Goal: Task Accomplishment & Management: Manage account settings

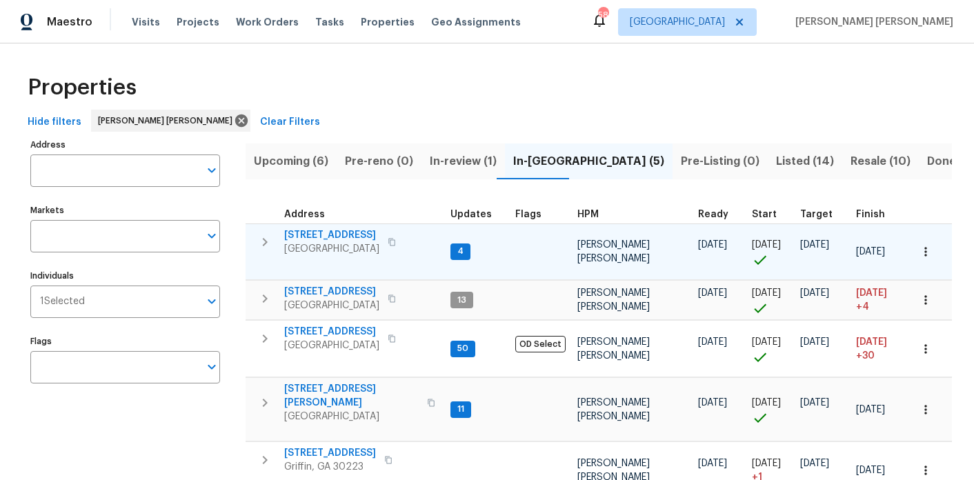
scroll to position [40, 0]
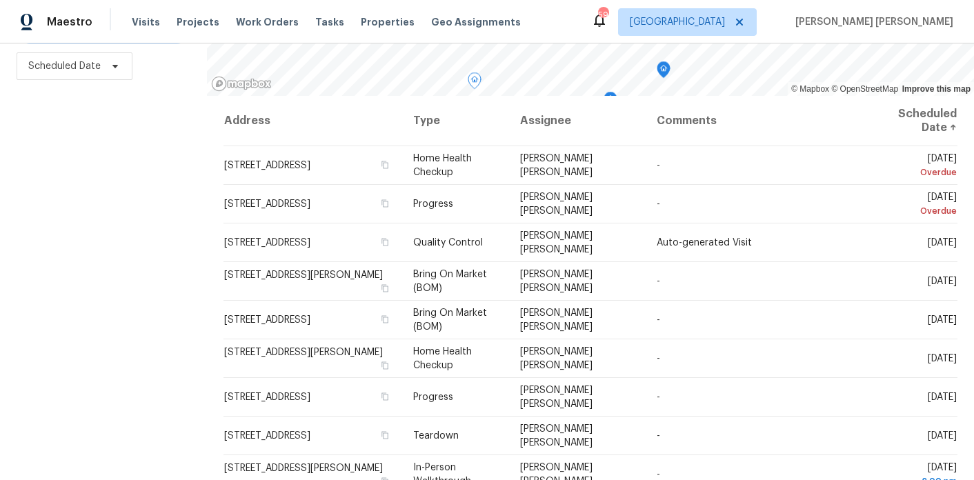
scroll to position [41, 0]
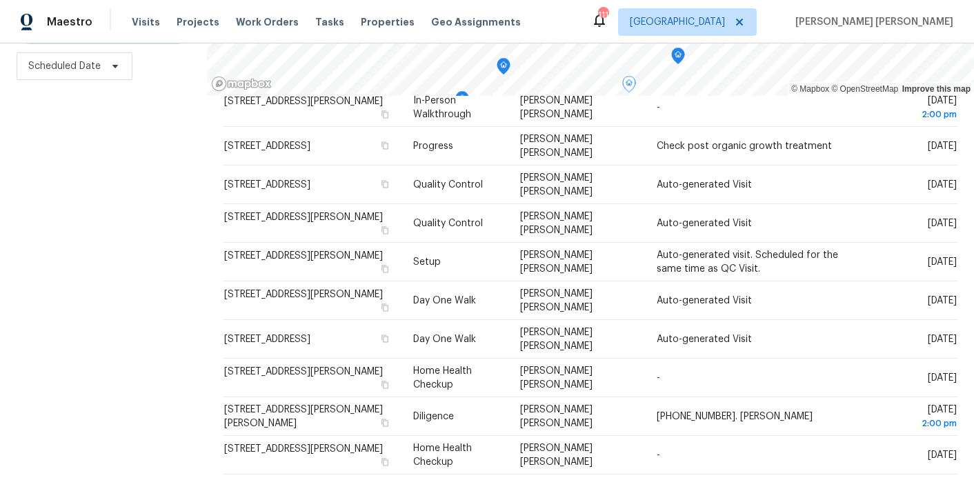
scroll to position [299, 0]
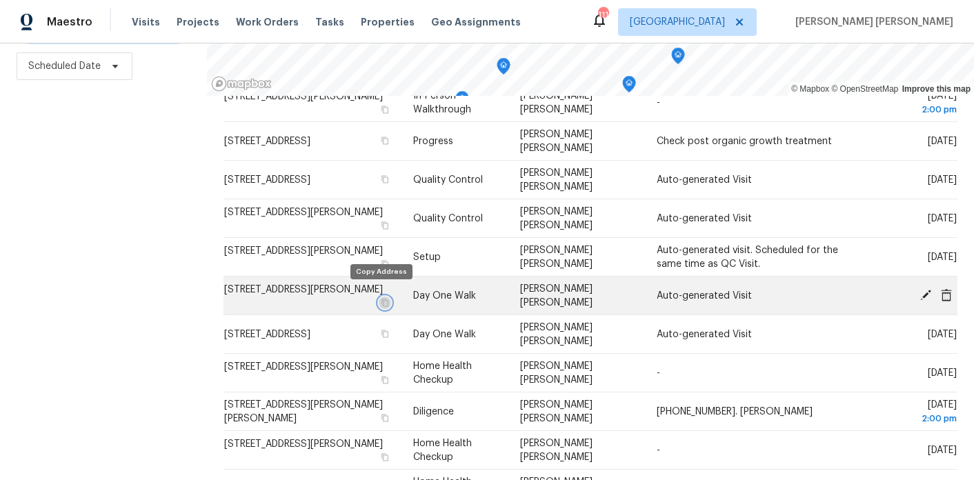
click at [381, 299] on icon "button" at bounding box center [385, 303] width 8 height 8
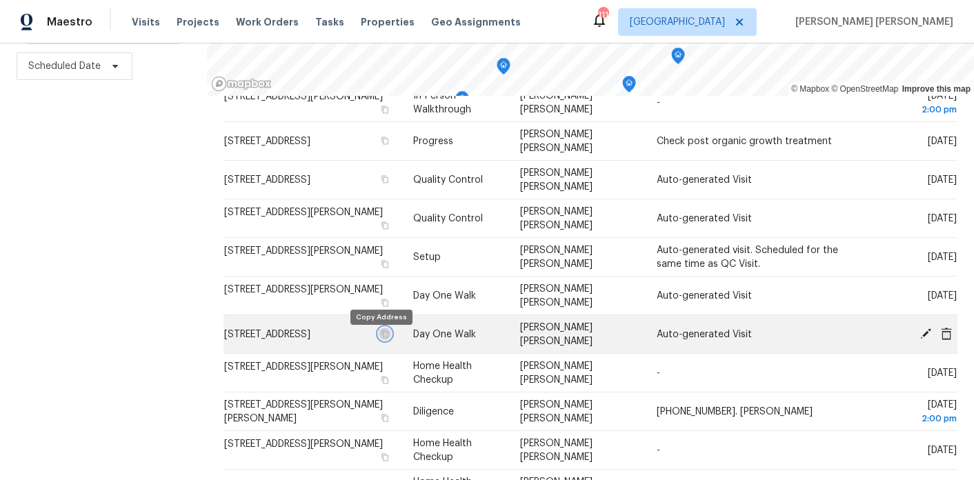
click at [382, 337] on icon "button" at bounding box center [385, 334] width 7 height 8
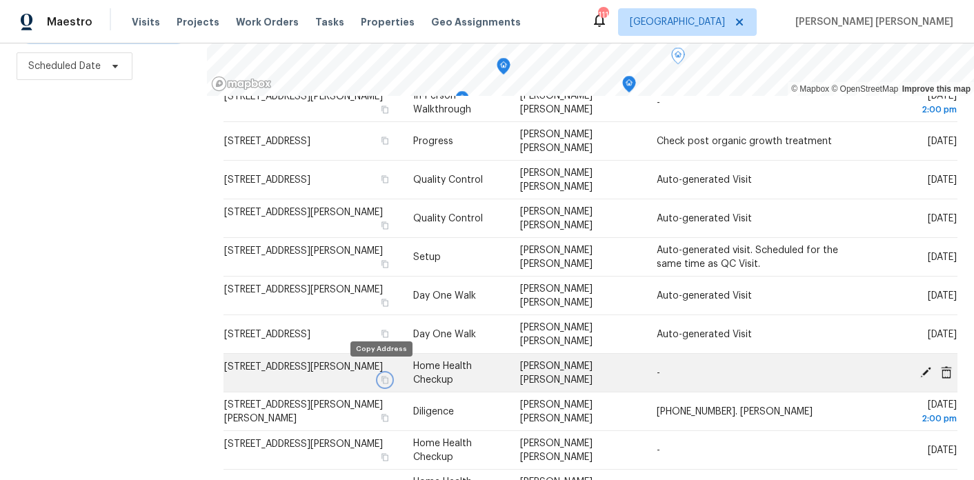
click at [381, 376] on icon "button" at bounding box center [385, 380] width 8 height 8
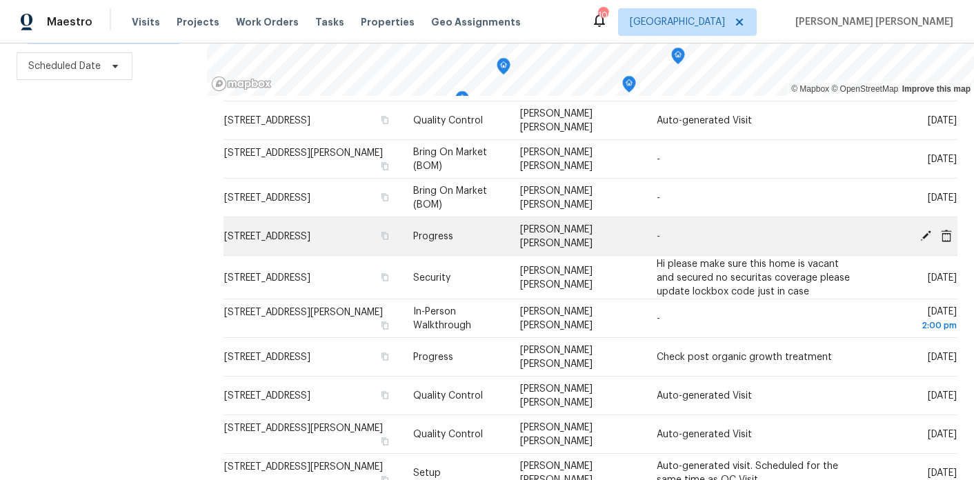
scroll to position [83, 0]
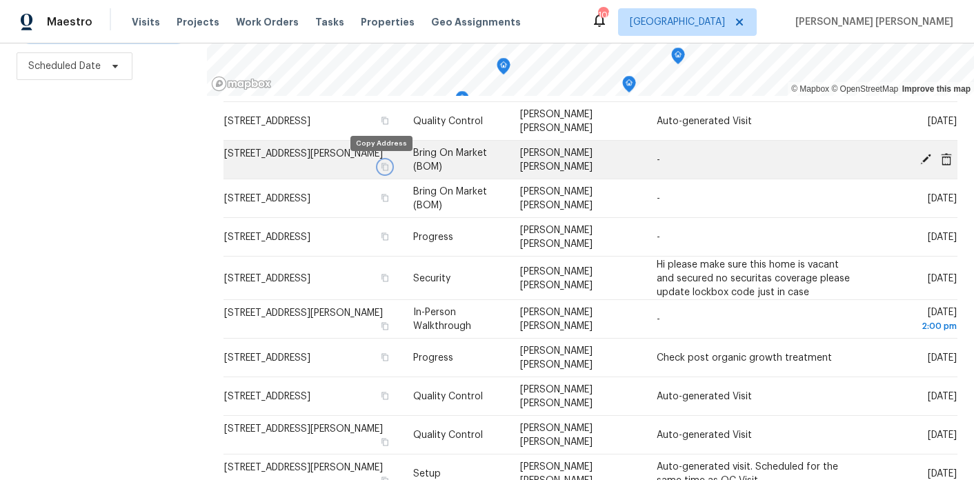
click at [382, 165] on icon "button" at bounding box center [385, 167] width 7 height 8
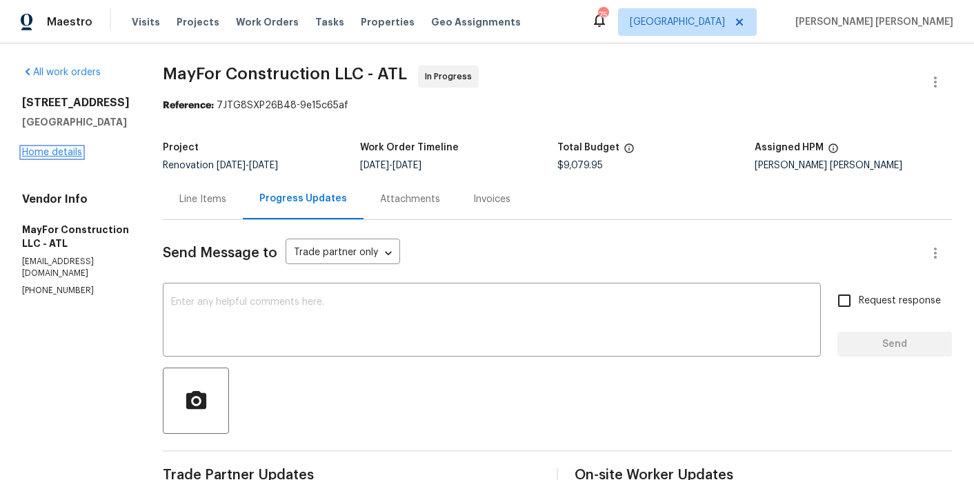
click at [69, 150] on link "Home details" at bounding box center [52, 153] width 60 height 10
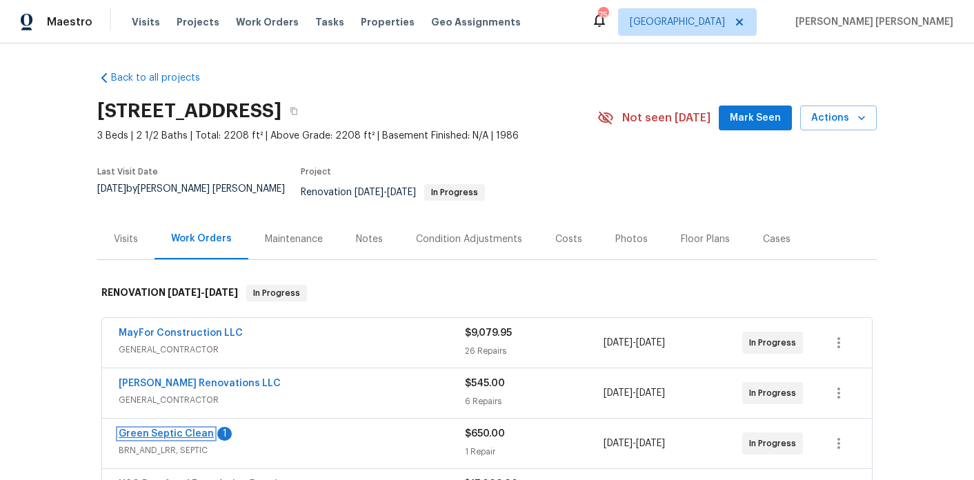
click at [181, 429] on link "Green Septic Clean" at bounding box center [166, 434] width 95 height 10
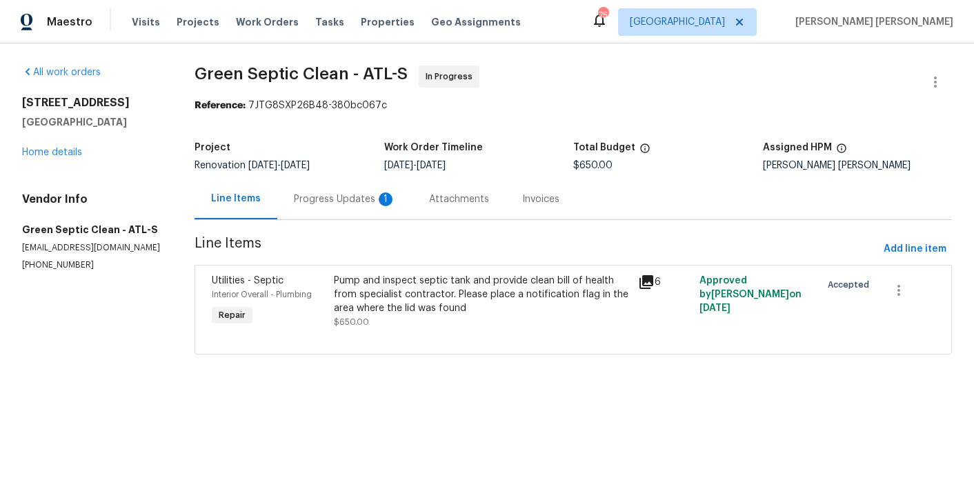
click at [342, 210] on div "Progress Updates 1" at bounding box center [344, 199] width 135 height 41
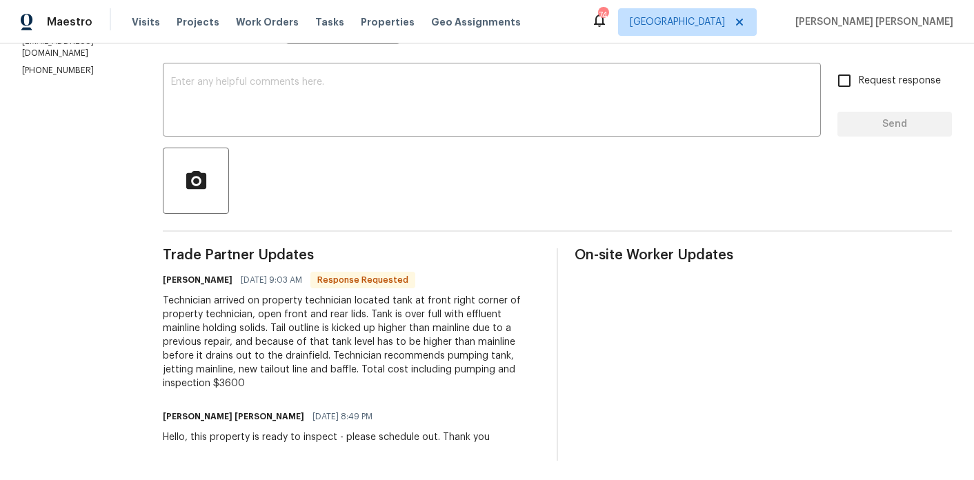
scroll to position [223, 0]
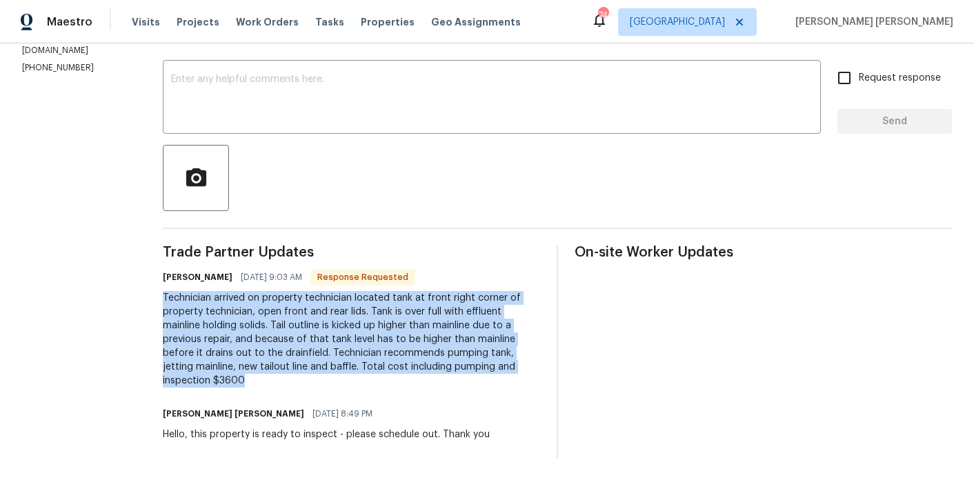
drag, startPoint x: 267, startPoint y: 386, endPoint x: 171, endPoint y: 302, distance: 127.6
click at [171, 302] on div "All work orders 9176 Chickasaw Ct Jonesboro, GA 30236 Home details Vendor Info …" at bounding box center [487, 151] width 974 height 660
copy div "Technician arrived on property technician located tank at front right corner of…"
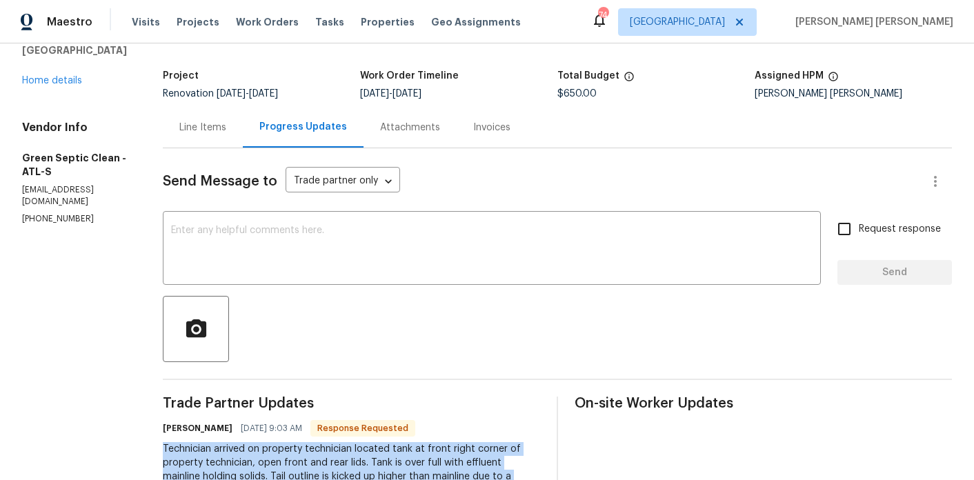
scroll to position [39, 0]
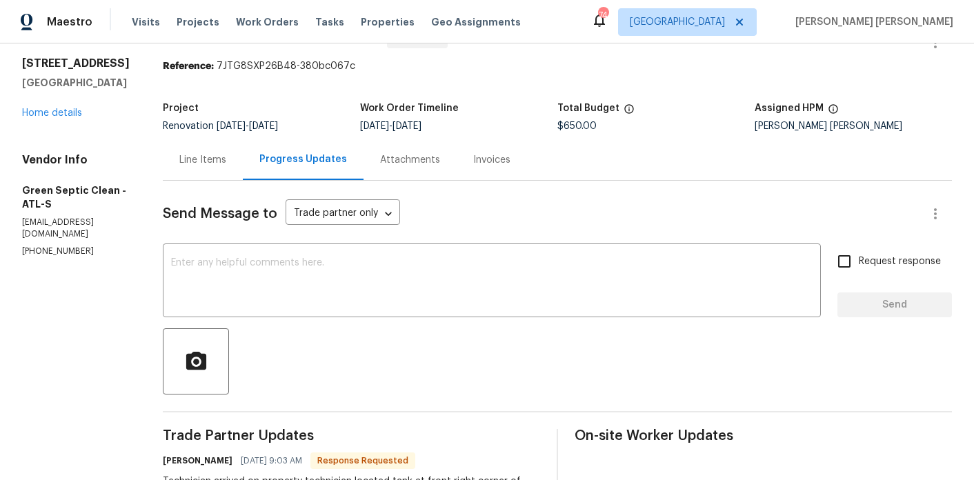
click at [221, 157] on div "Line Items" at bounding box center [202, 160] width 47 height 14
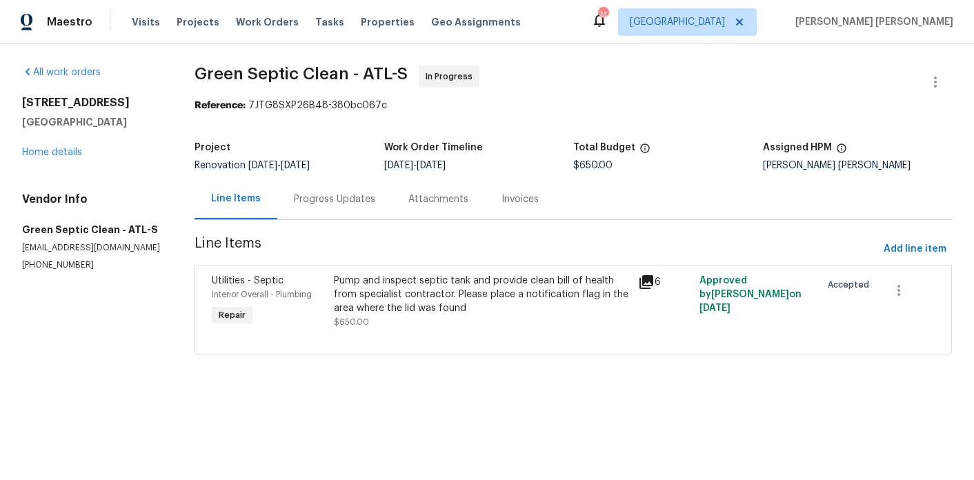
click at [500, 297] on div "Pump and inspect septic tank and provide clean bill of health from specialist c…" at bounding box center [482, 294] width 297 height 41
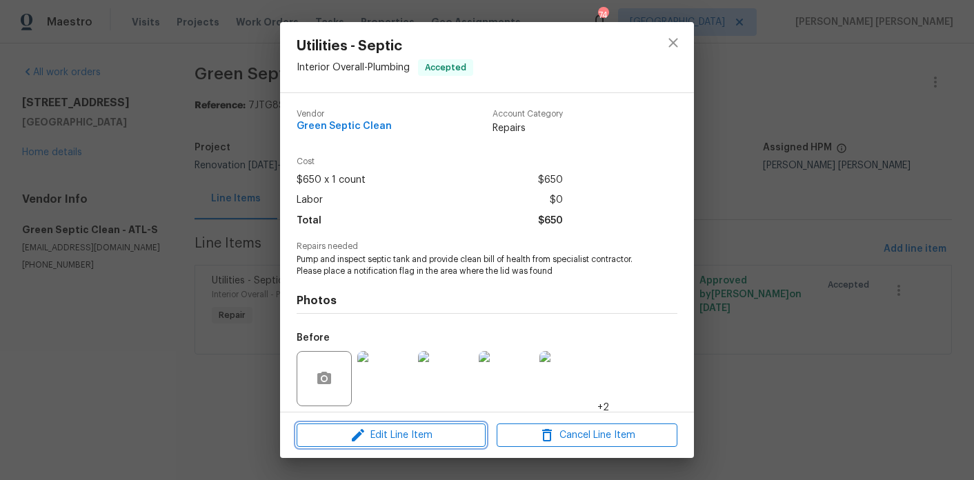
click at [364, 427] on icon "button" at bounding box center [358, 435] width 17 height 17
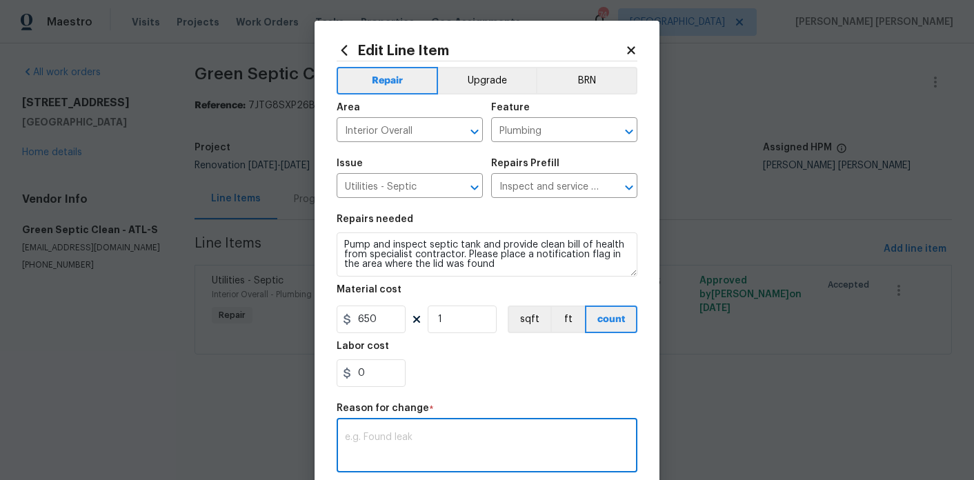
click at [416, 435] on textarea at bounding box center [487, 447] width 284 height 29
paste textarea "Technician arrived on property technician located tank at front right corner of…"
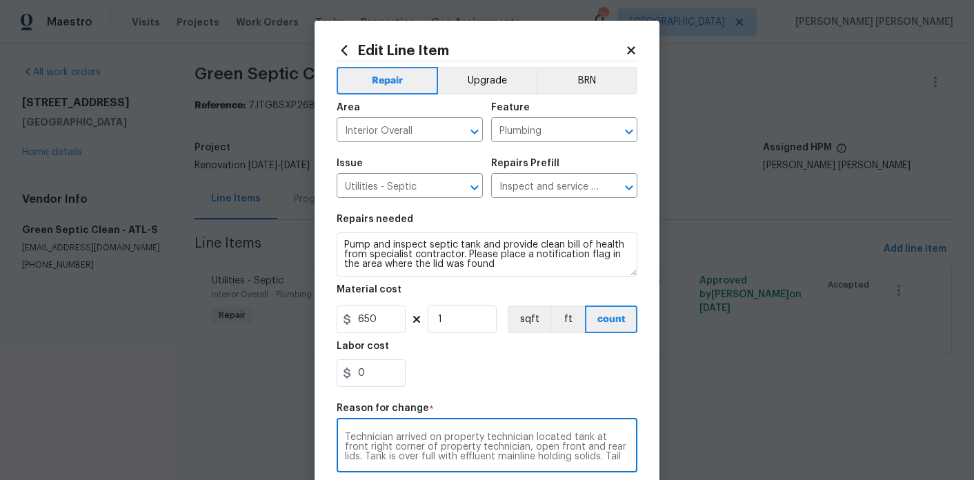
scroll to position [58, 0]
type textarea "Technician arrived on property technician located tank at front right corner of…"
click at [381, 326] on input "650" at bounding box center [371, 320] width 69 height 28
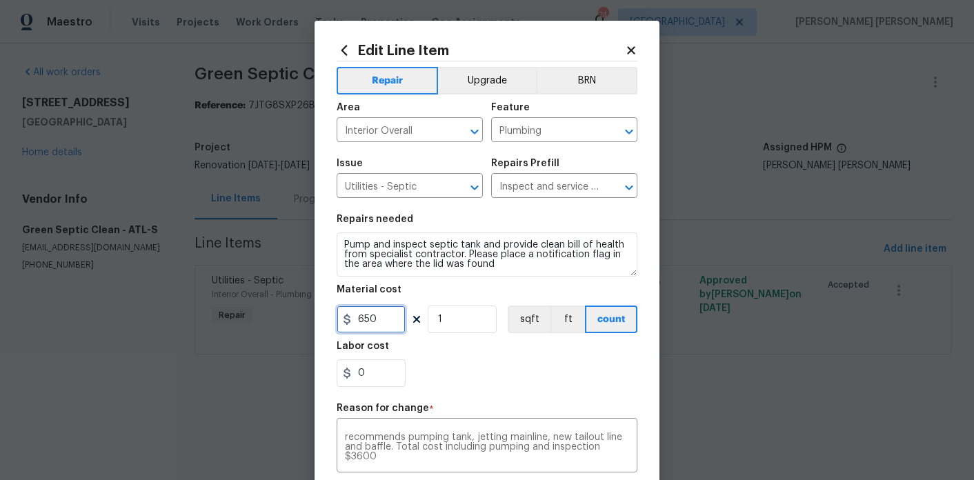
click at [381, 326] on input "650" at bounding box center [371, 320] width 69 height 28
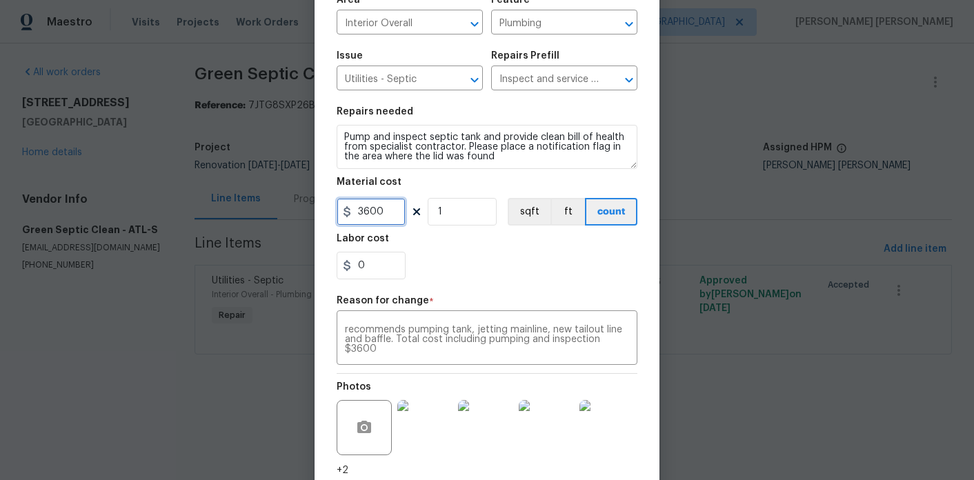
scroll to position [214, 0]
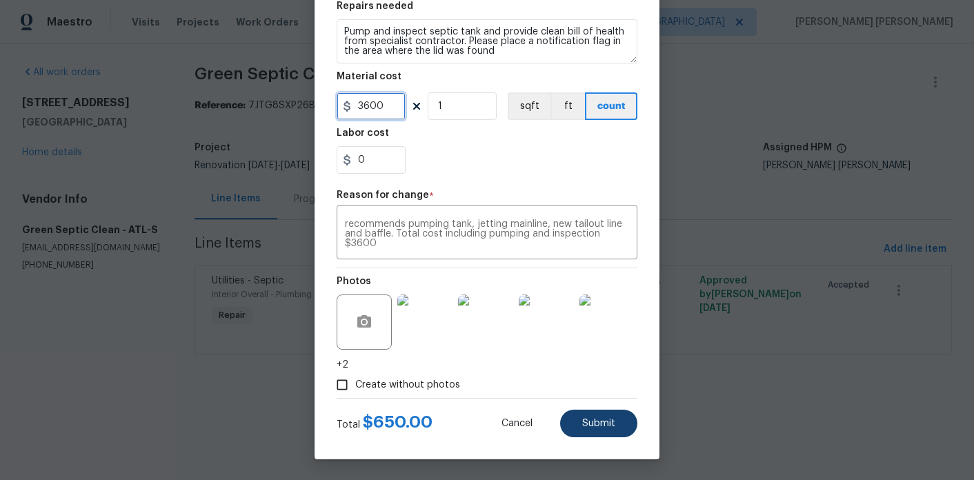
type input "3600"
click at [604, 411] on button "Submit" at bounding box center [598, 424] width 77 height 28
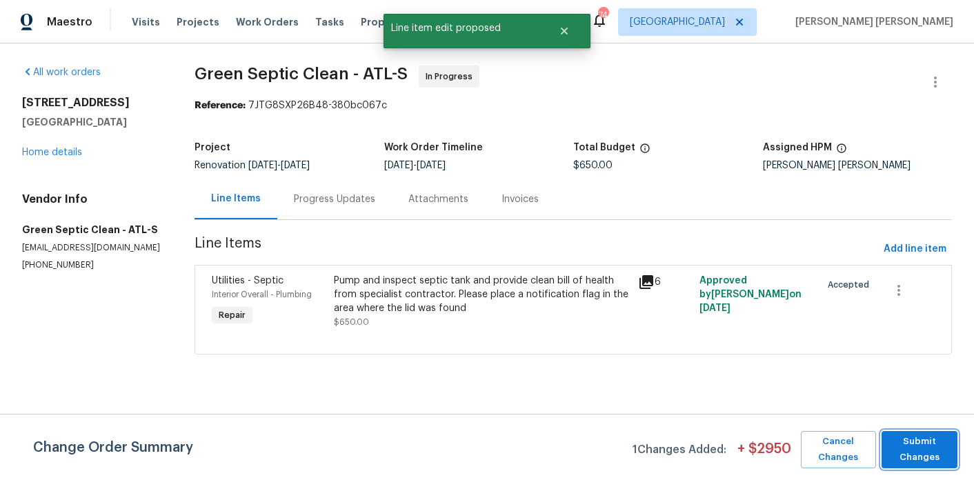
click at [918, 445] on span "Submit Changes" at bounding box center [920, 450] width 63 height 32
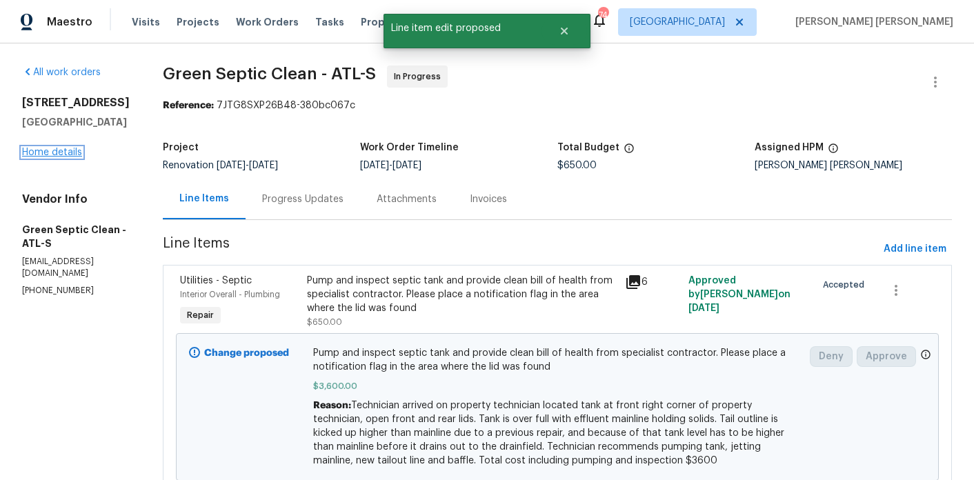
click at [28, 150] on link "Home details" at bounding box center [52, 153] width 60 height 10
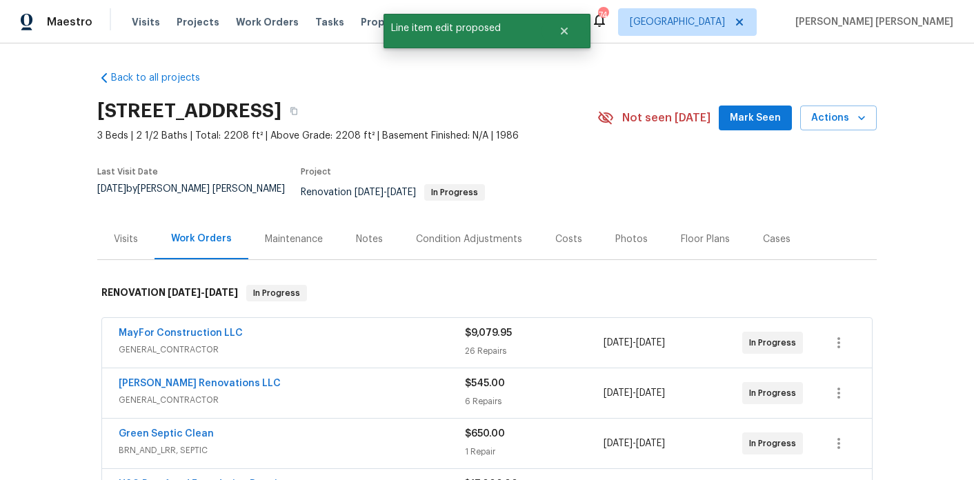
click at [374, 233] on div "Notes" at bounding box center [369, 240] width 27 height 14
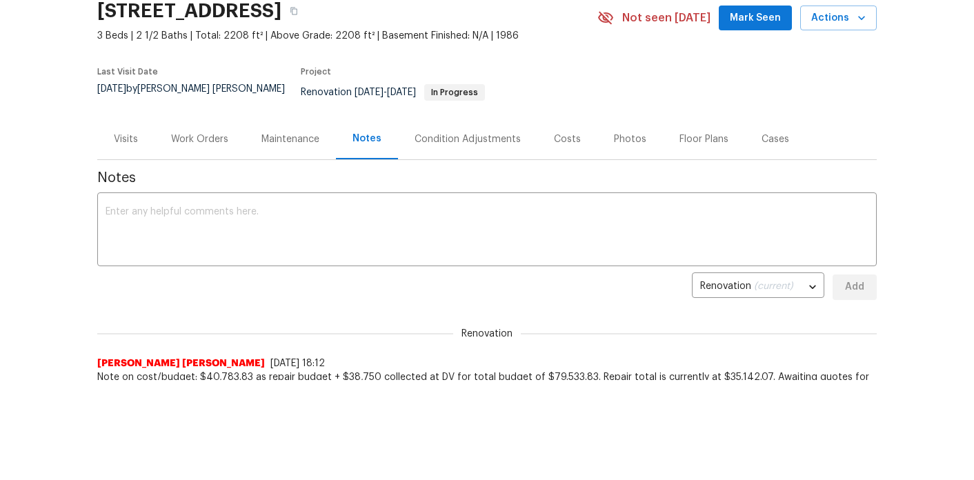
scroll to position [132, 0]
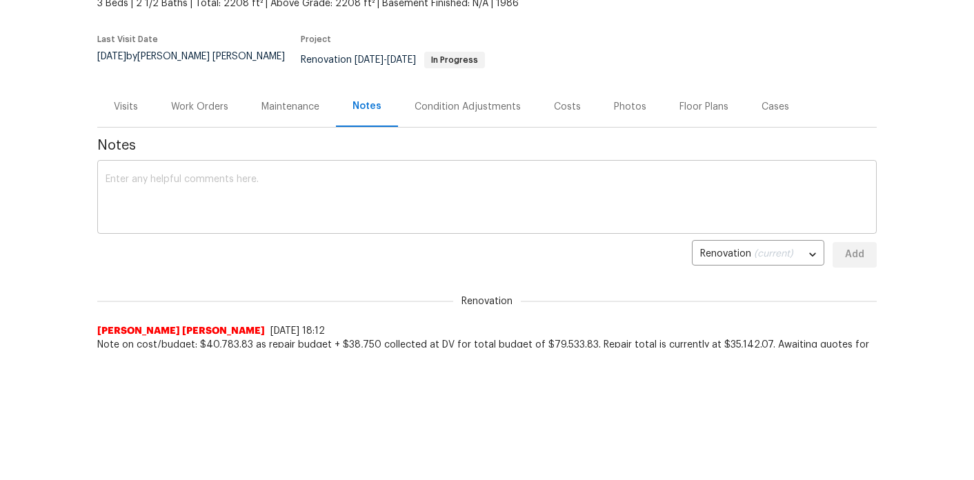
click at [321, 198] on textarea at bounding box center [487, 199] width 763 height 48
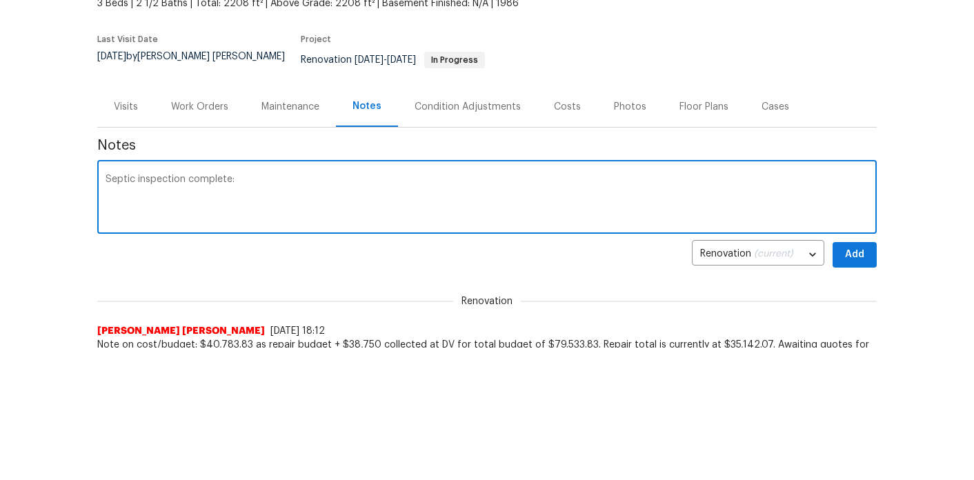
paste textarea "Technician arrived on property technician located tank at front right corner of…"
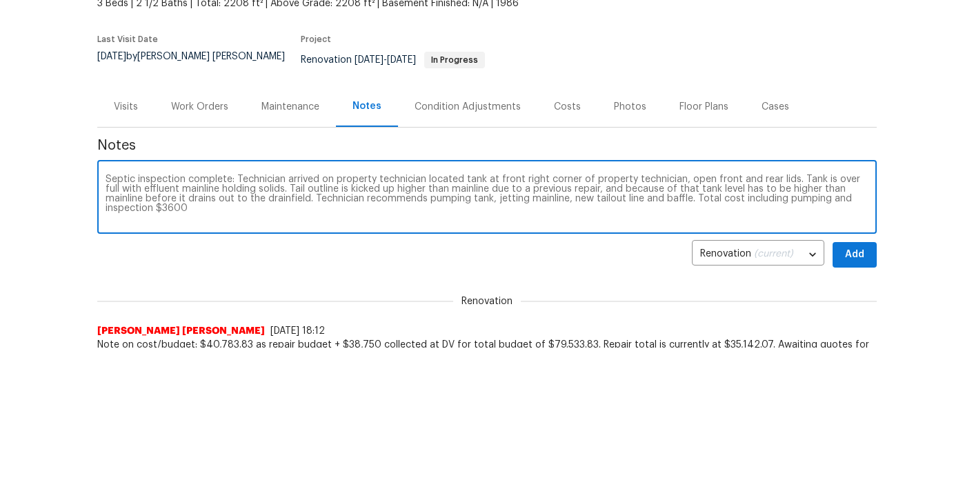
type textarea "Septic inspection complete: Technician arrived on property technician located t…"
click at [851, 242] on button "Add" at bounding box center [855, 255] width 44 height 26
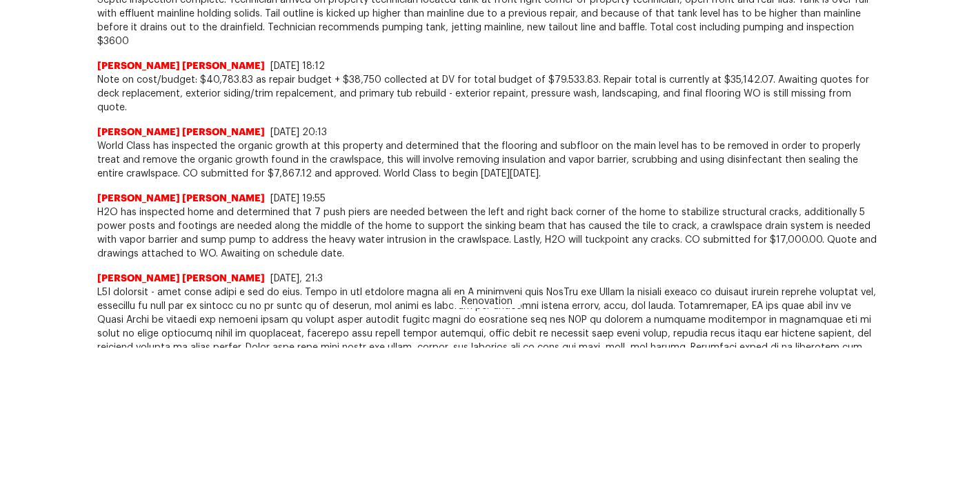
scroll to position [0, 0]
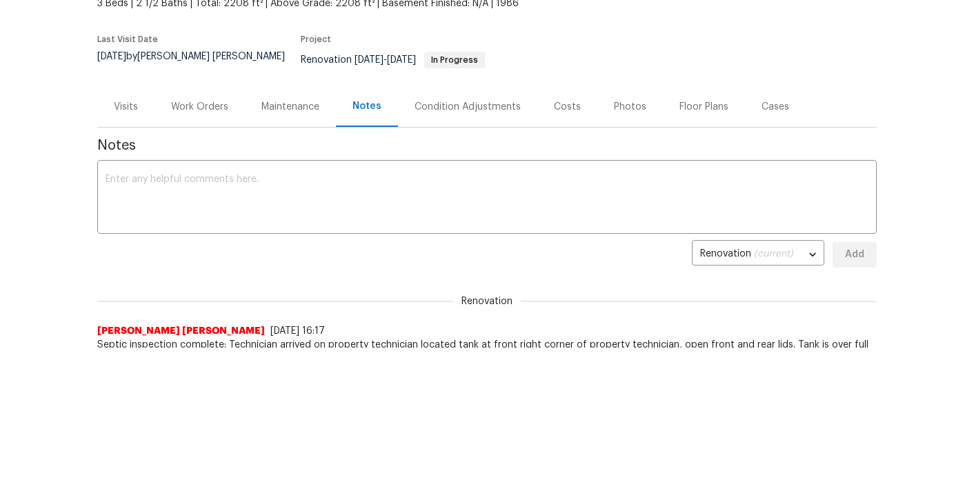
click at [125, 100] on div "Visits" at bounding box center [126, 107] width 24 height 14
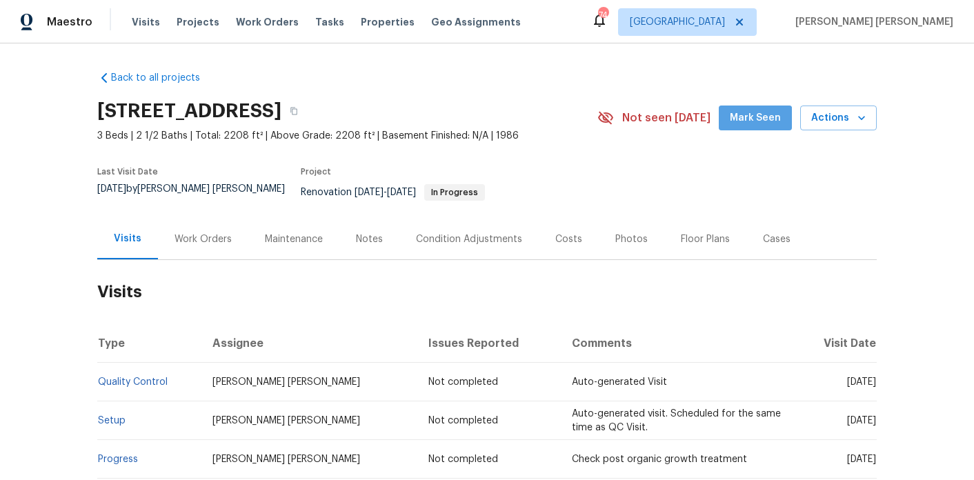
click at [760, 129] on button "Mark Seen" at bounding box center [755, 119] width 73 height 26
click at [226, 220] on div "Work Orders" at bounding box center [203, 239] width 90 height 41
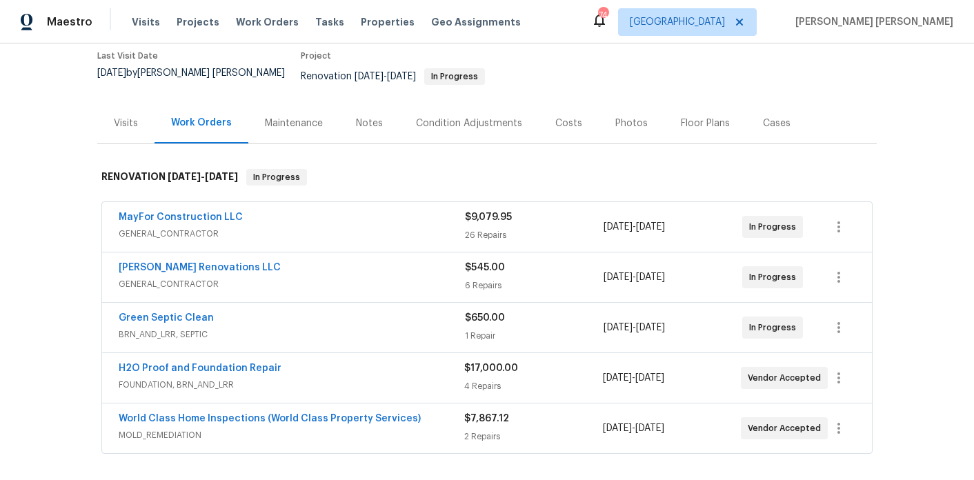
scroll to position [124, 0]
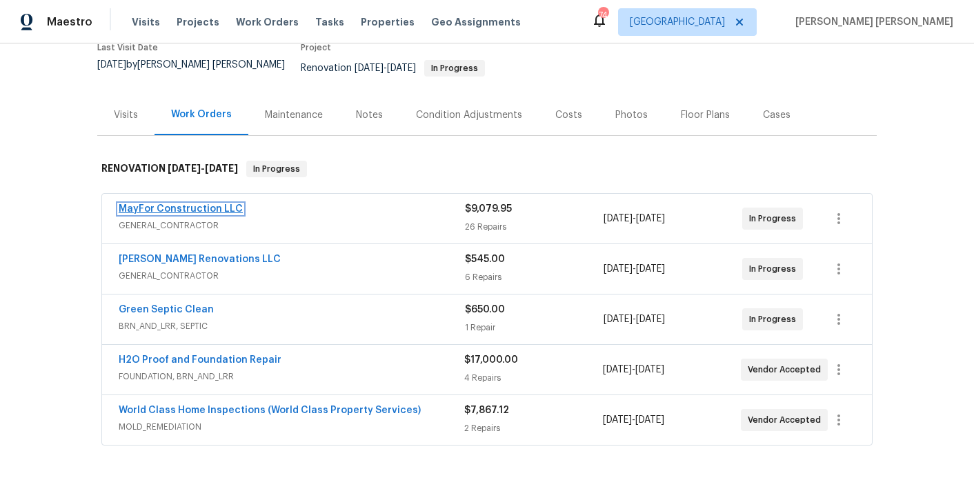
click at [194, 204] on link "MayFor Construction LLC" at bounding box center [181, 209] width 124 height 10
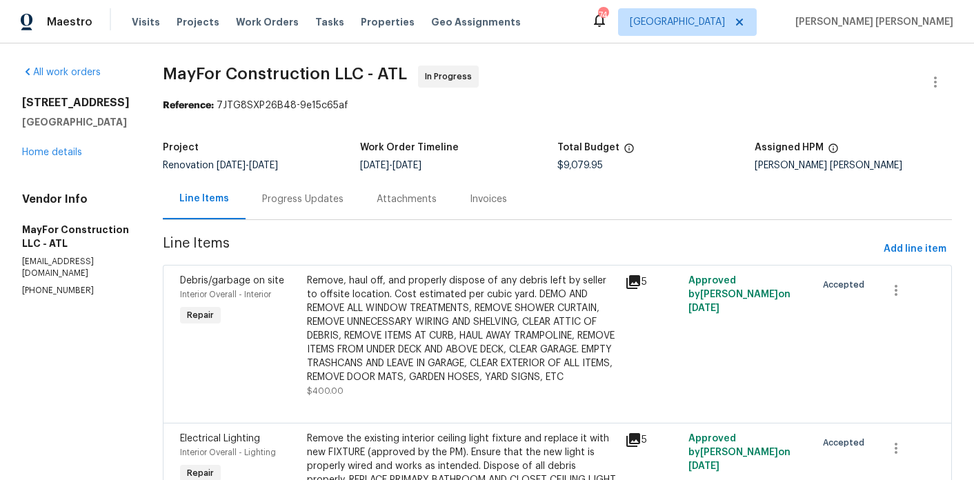
click at [327, 206] on div "Progress Updates" at bounding box center [302, 200] width 81 height 14
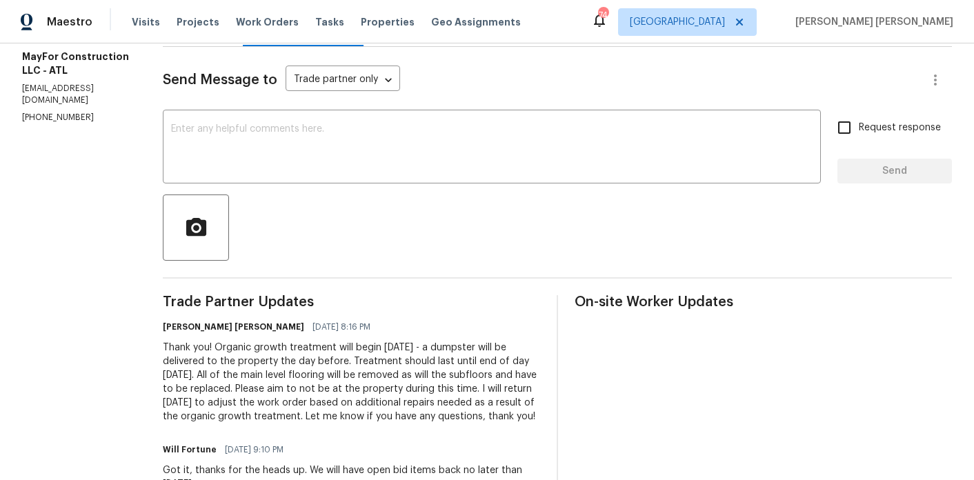
scroll to position [347, 0]
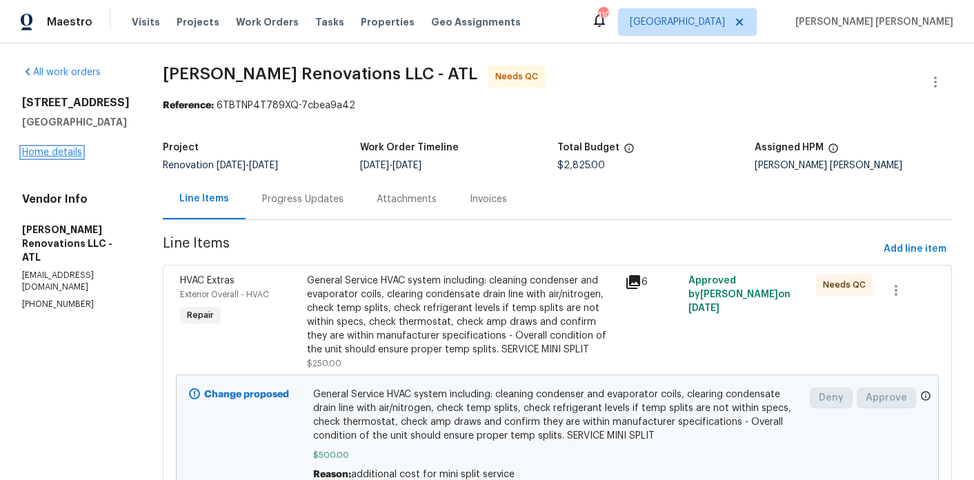
click at [50, 153] on link "Home details" at bounding box center [52, 153] width 60 height 10
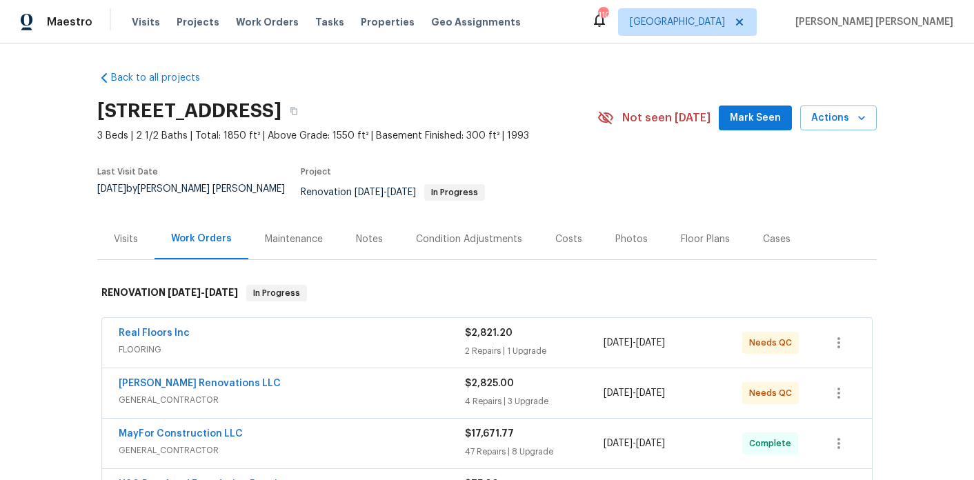
scroll to position [117, 0]
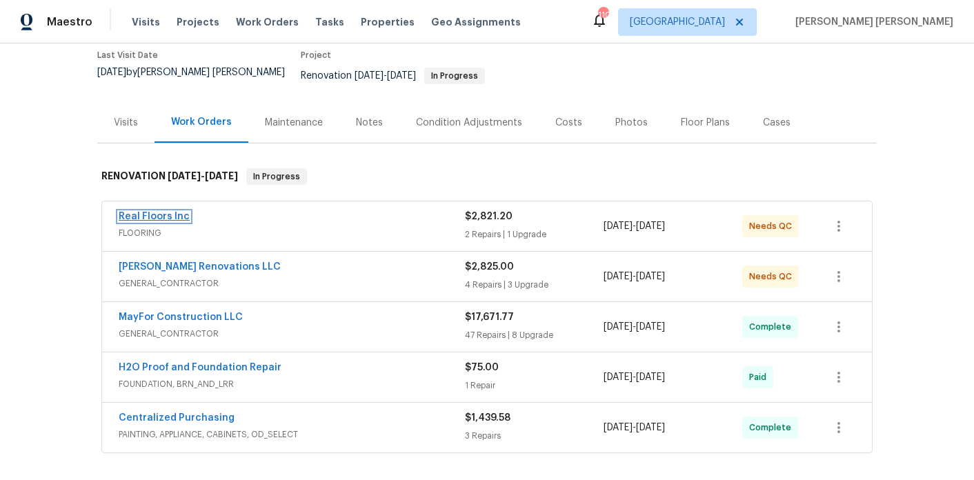
click at [169, 212] on link "Real Floors Inc" at bounding box center [154, 217] width 71 height 10
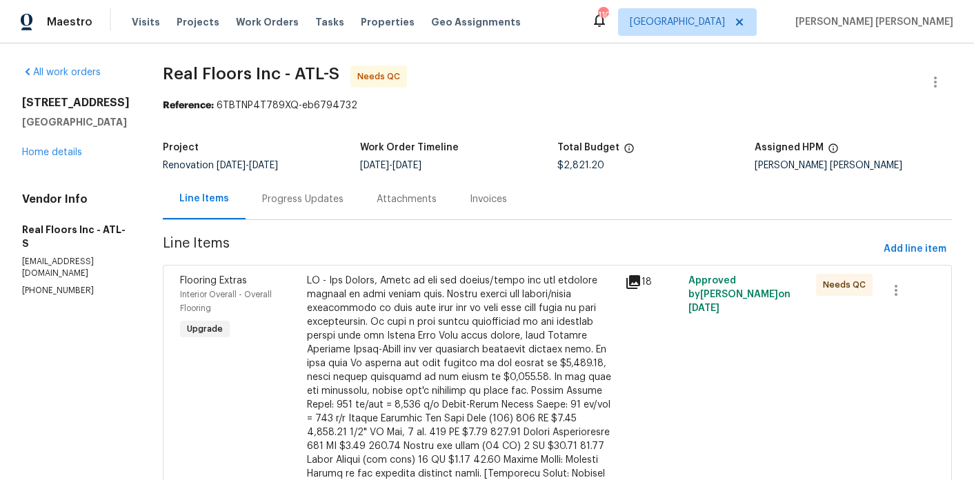
click at [50, 146] on div "810 River Valley Dr Jonesboro, GA 30238 Home details" at bounding box center [76, 127] width 108 height 63
click at [48, 152] on link "Home details" at bounding box center [52, 153] width 60 height 10
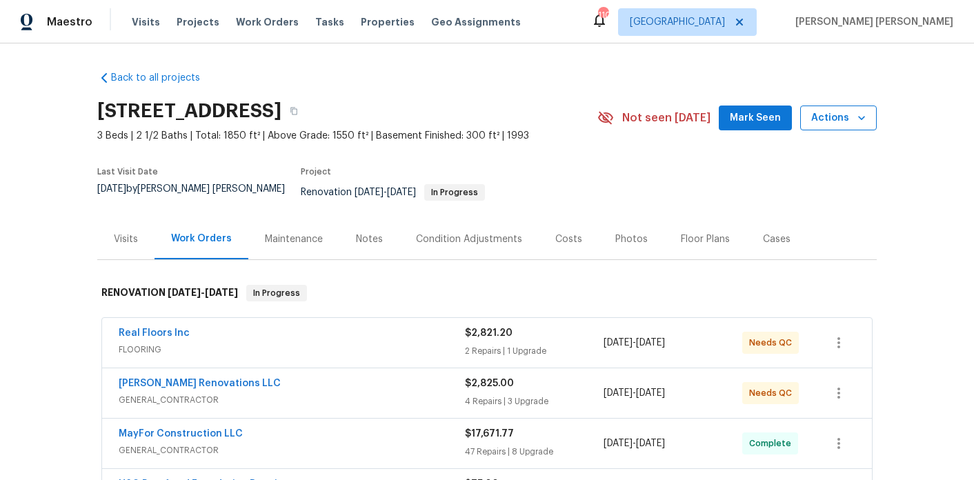
click at [851, 112] on span "Actions" at bounding box center [838, 118] width 55 height 17
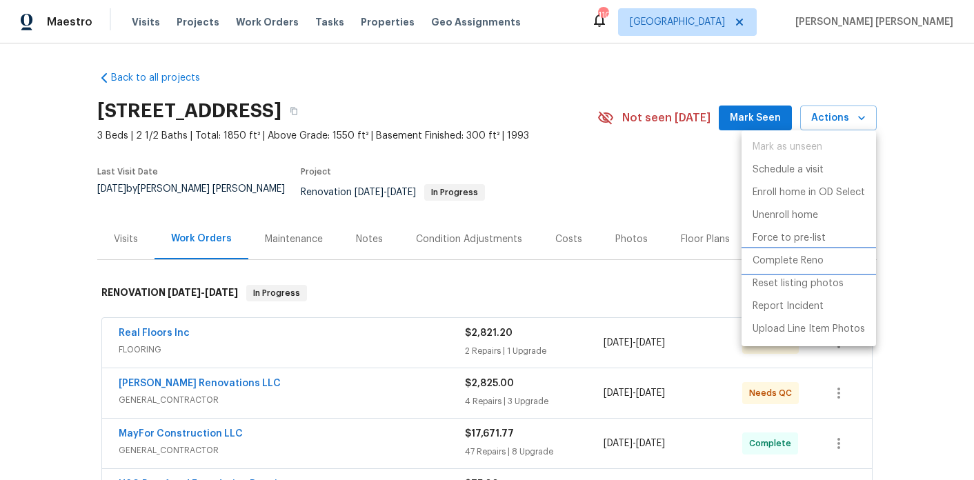
click at [787, 258] on p "Complete Reno" at bounding box center [788, 261] width 71 height 14
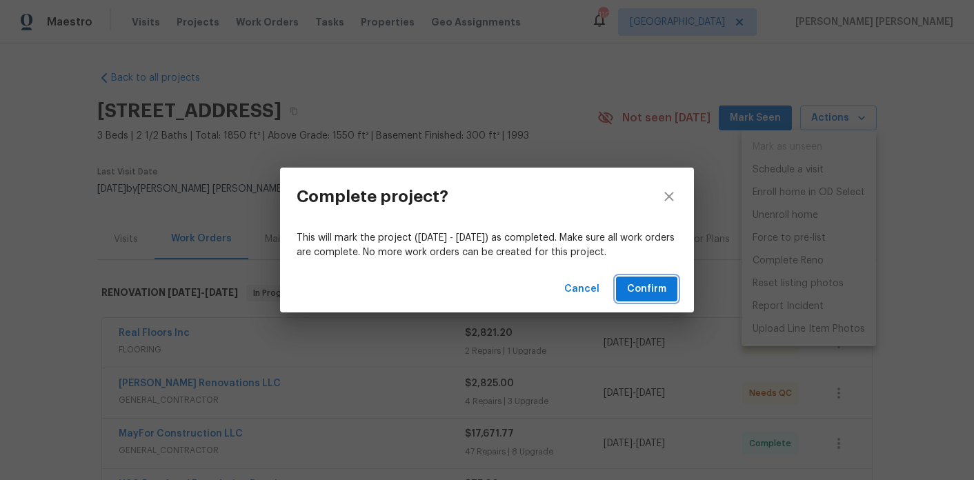
click at [626, 288] on button "Confirm" at bounding box center [646, 290] width 61 height 26
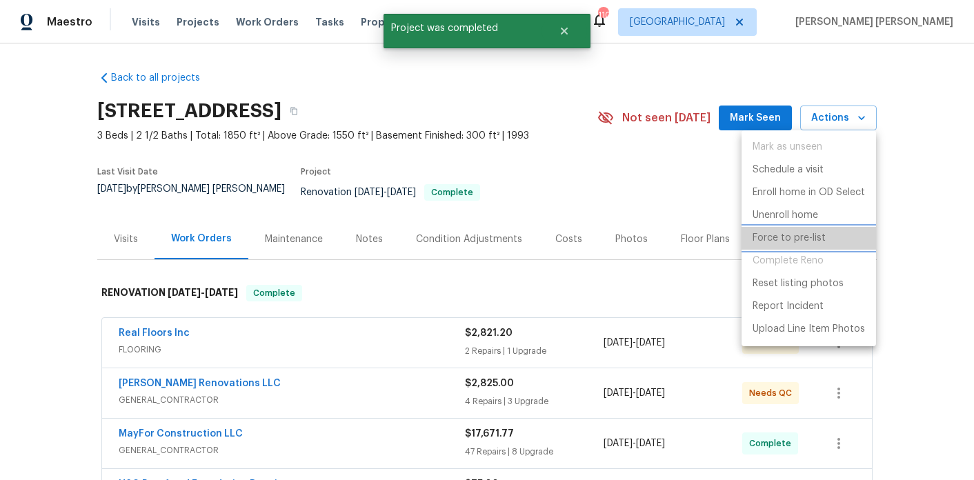
click at [787, 243] on p "Force to pre-list" at bounding box center [789, 238] width 73 height 14
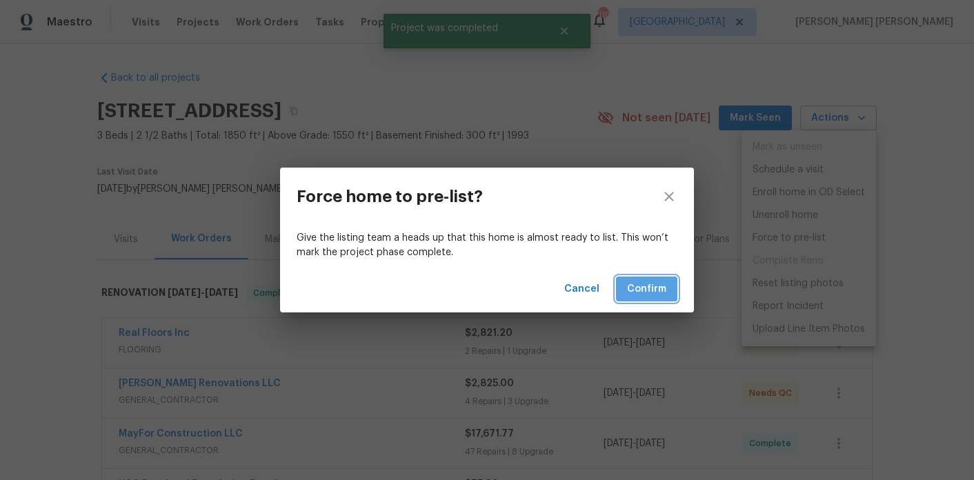
click at [664, 290] on span "Confirm" at bounding box center [646, 289] width 39 height 17
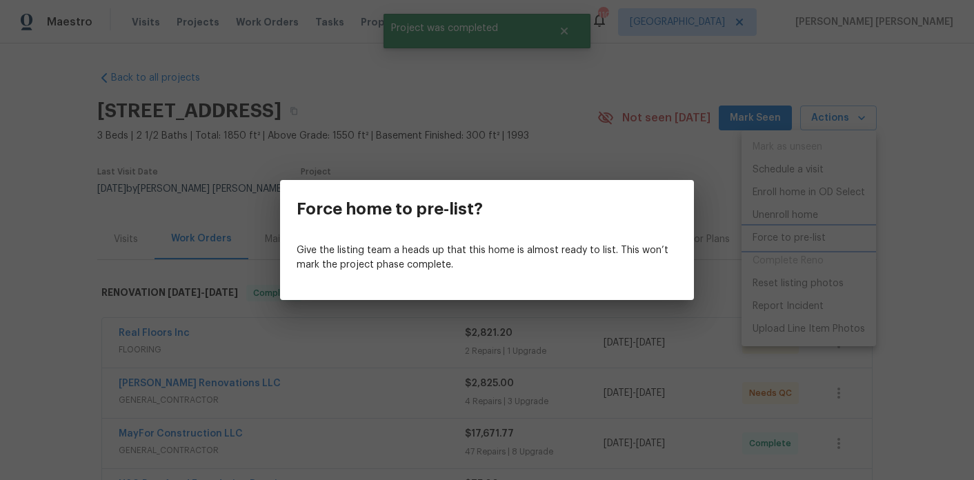
click at [433, 139] on div "Force home to pre-list? Give the listing team a heads up that this home is almo…" at bounding box center [487, 240] width 974 height 480
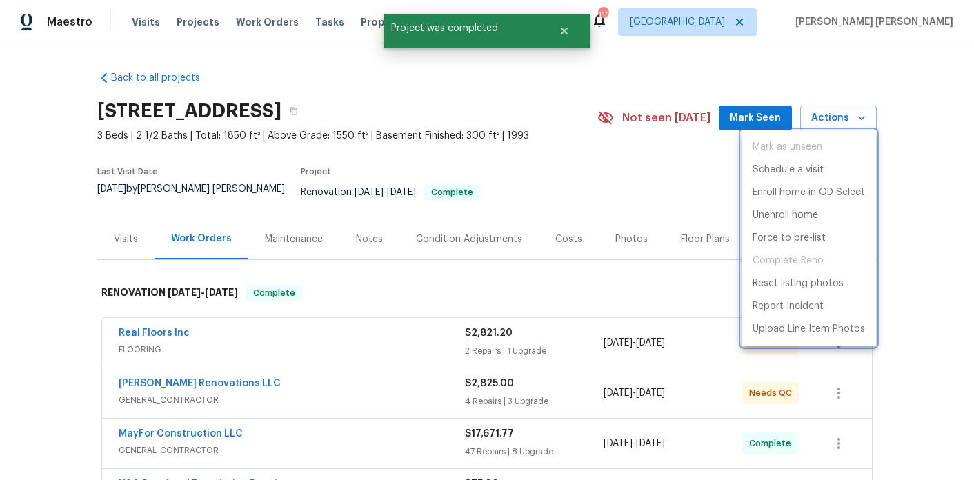
click at [390, 237] on div at bounding box center [487, 240] width 974 height 480
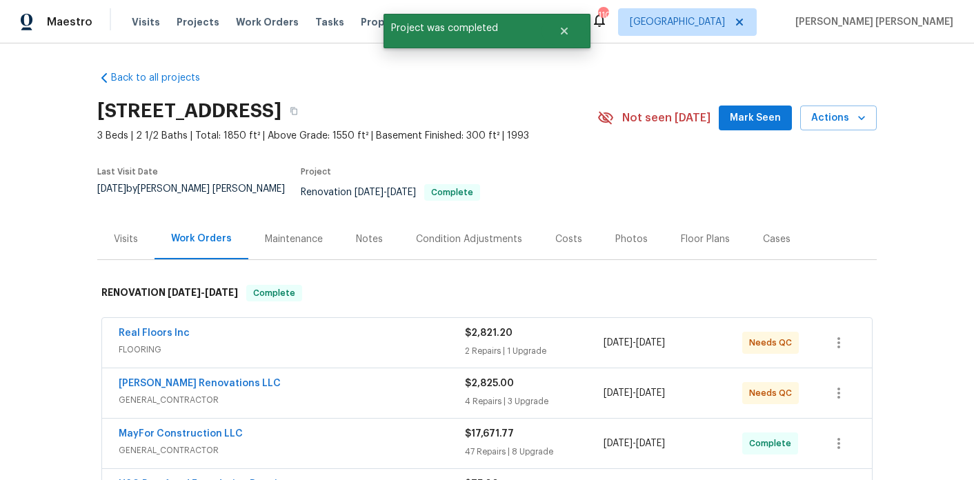
click at [371, 235] on div "Notes" at bounding box center [369, 240] width 27 height 14
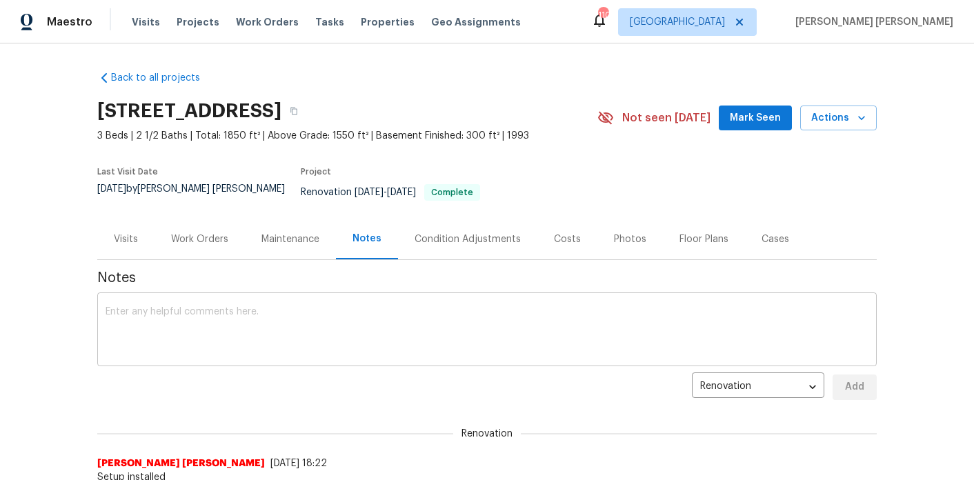
click at [353, 335] on textarea at bounding box center [487, 331] width 763 height 48
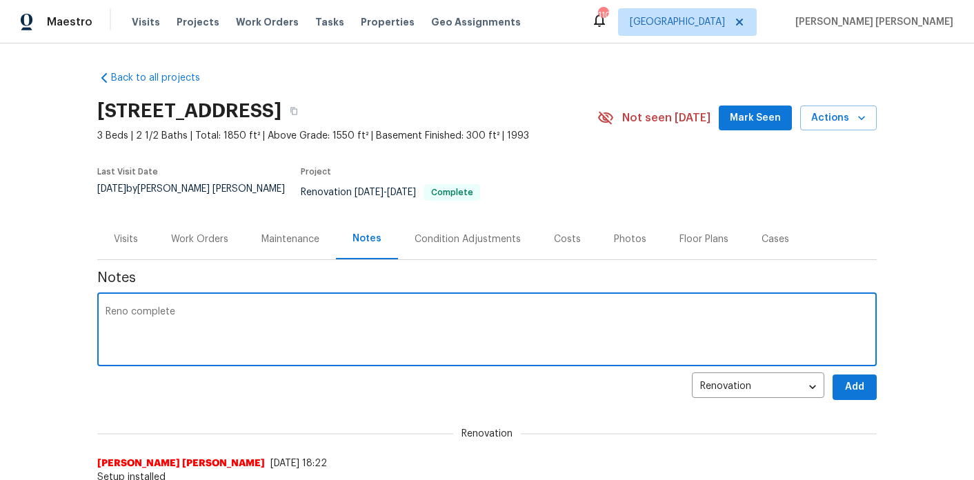
type textarea "Reno complete"
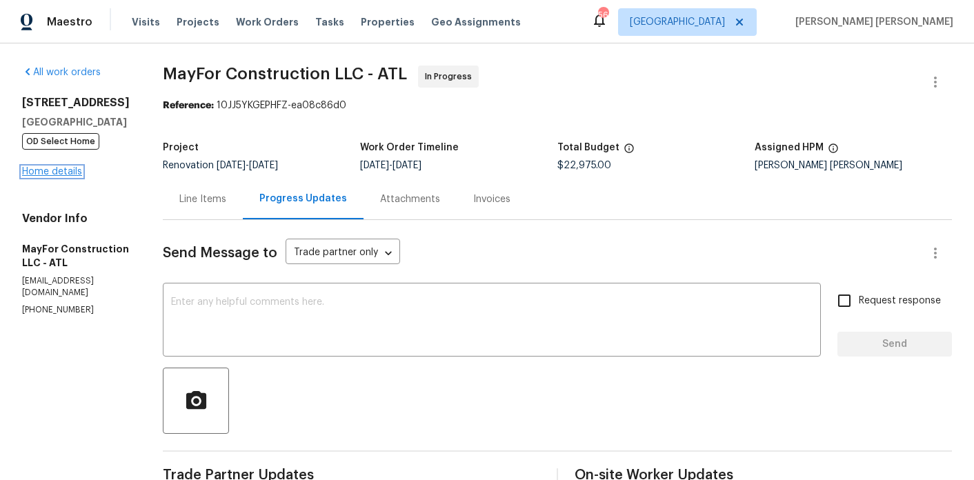
click at [65, 176] on link "Home details" at bounding box center [52, 172] width 60 height 10
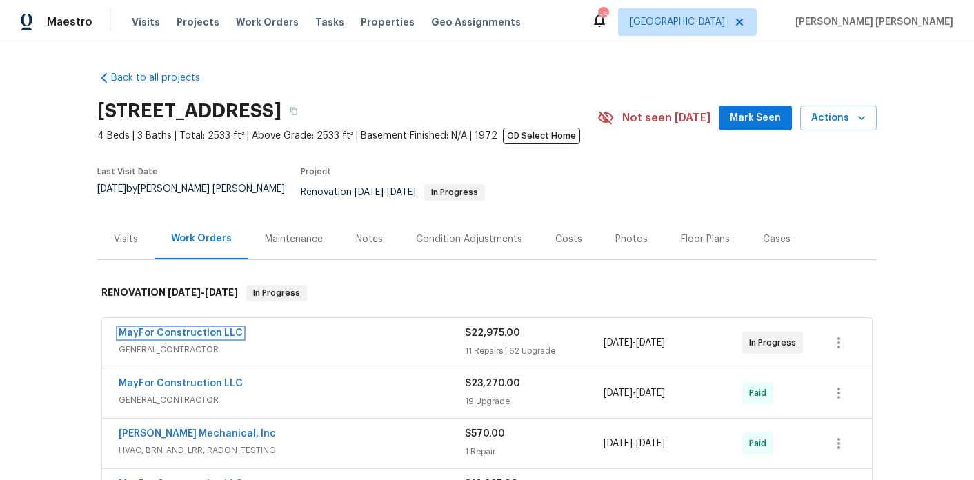
click at [186, 328] on link "MayFor Construction LLC" at bounding box center [181, 333] width 124 height 10
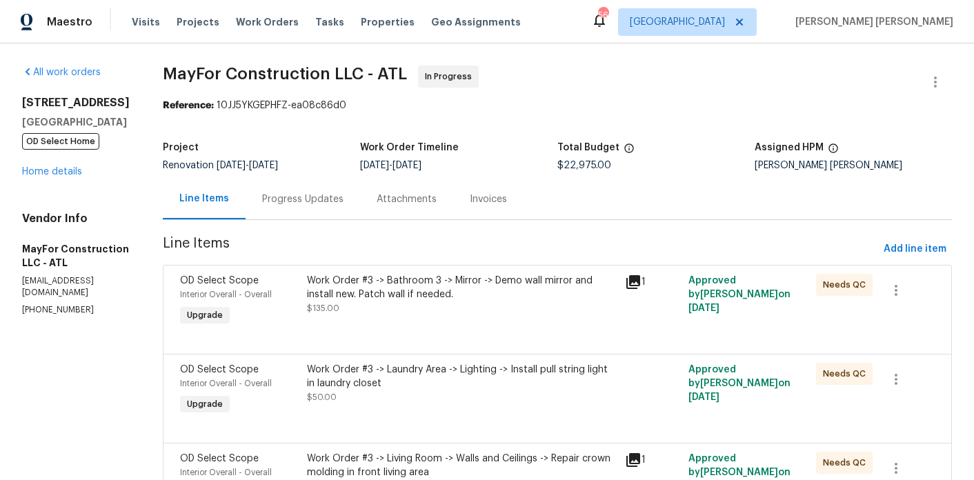
click at [316, 202] on div "Progress Updates" at bounding box center [302, 200] width 81 height 14
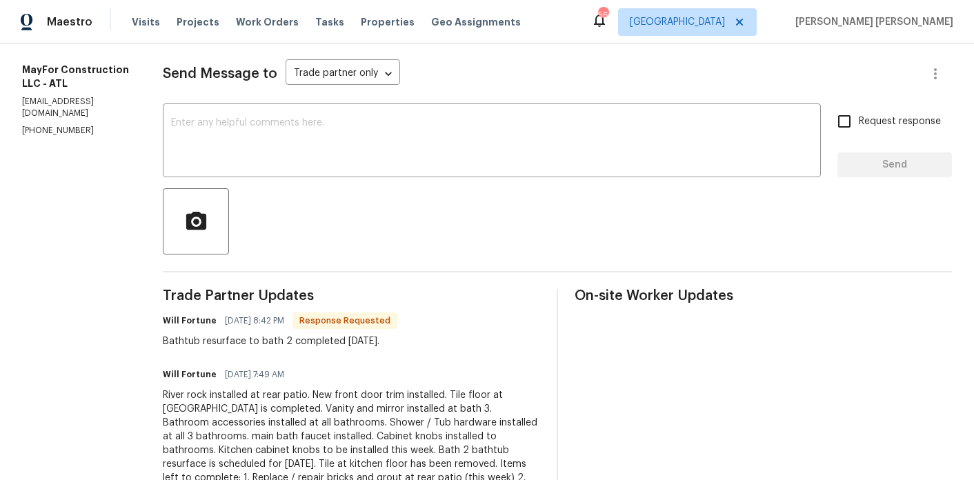
scroll to position [183, 0]
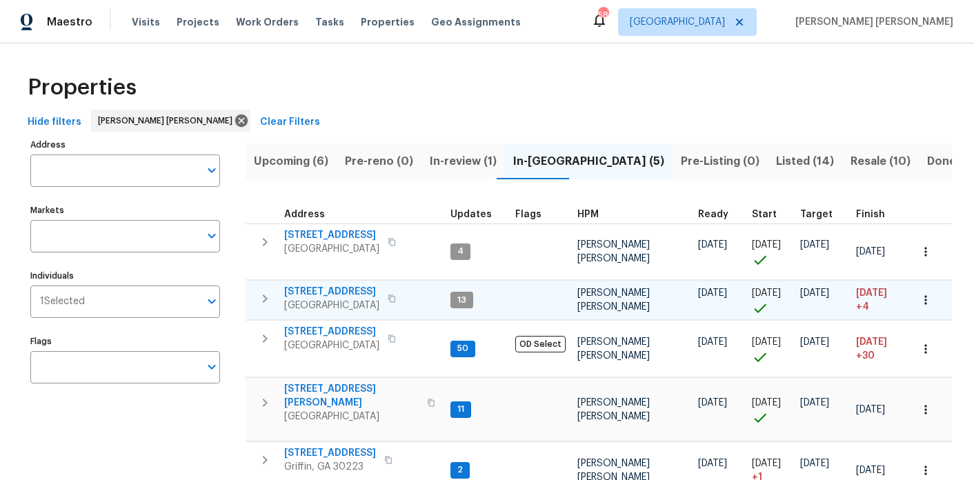
scroll to position [40, 0]
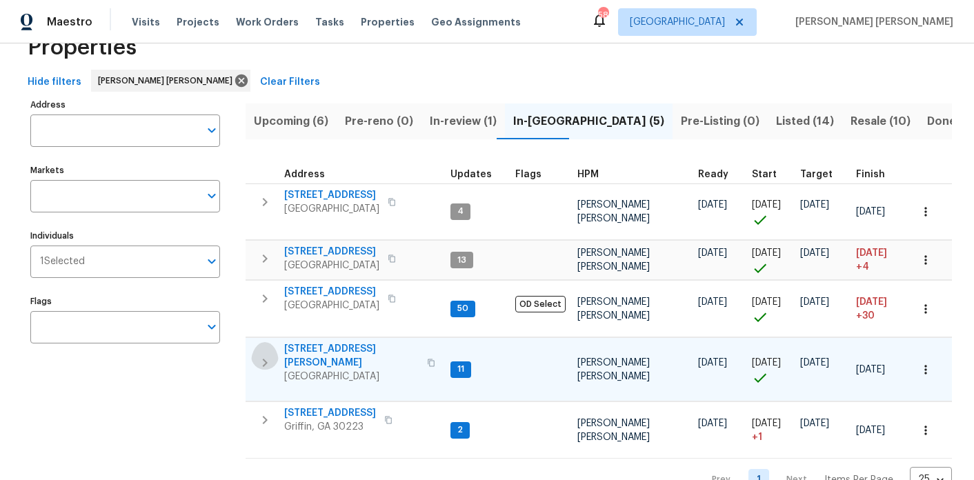
click at [266, 355] on icon "button" at bounding box center [265, 363] width 17 height 17
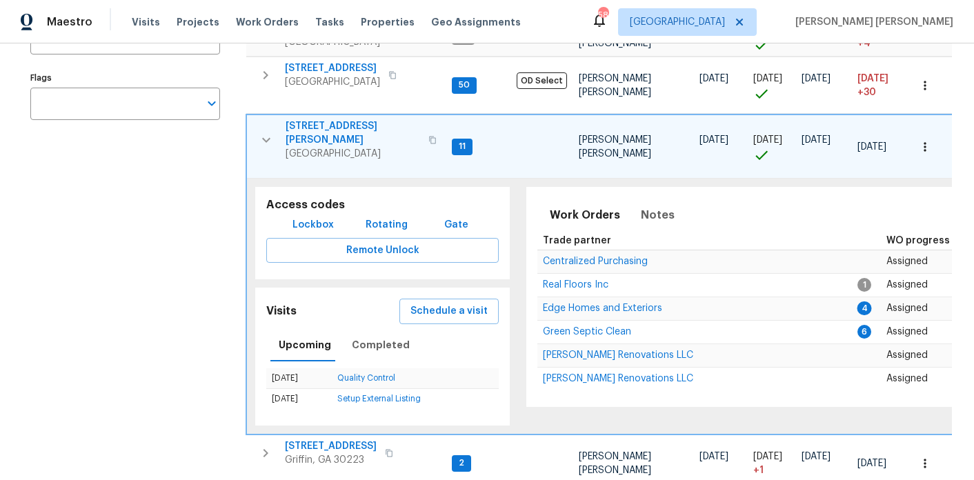
scroll to position [307, 0]
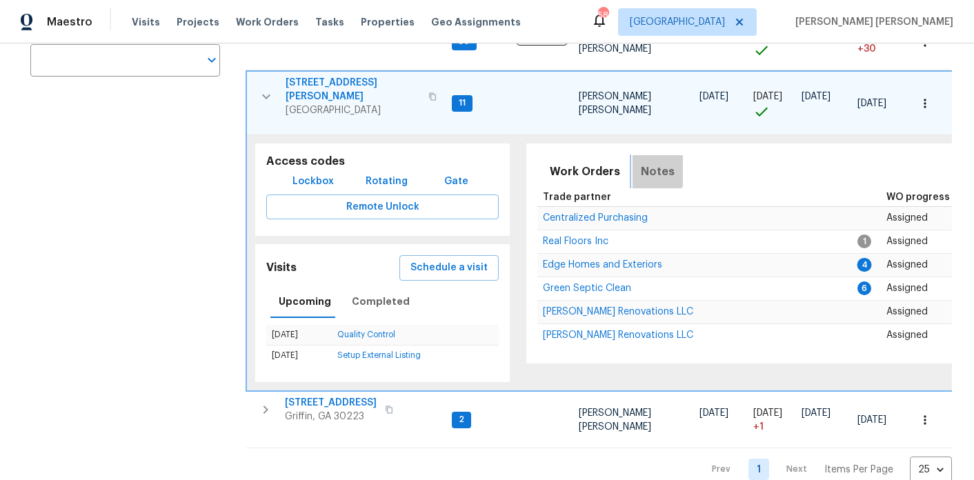
click at [645, 162] on span "Notes" at bounding box center [658, 171] width 34 height 19
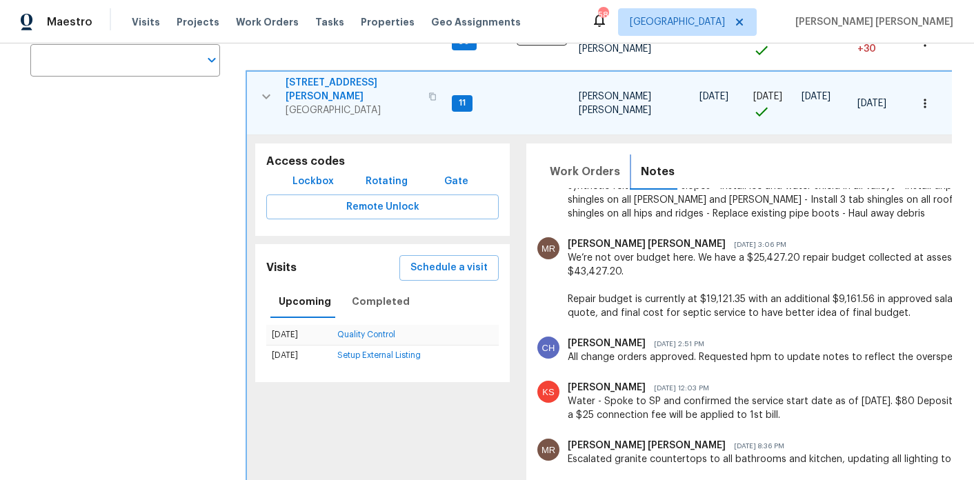
scroll to position [231, 0]
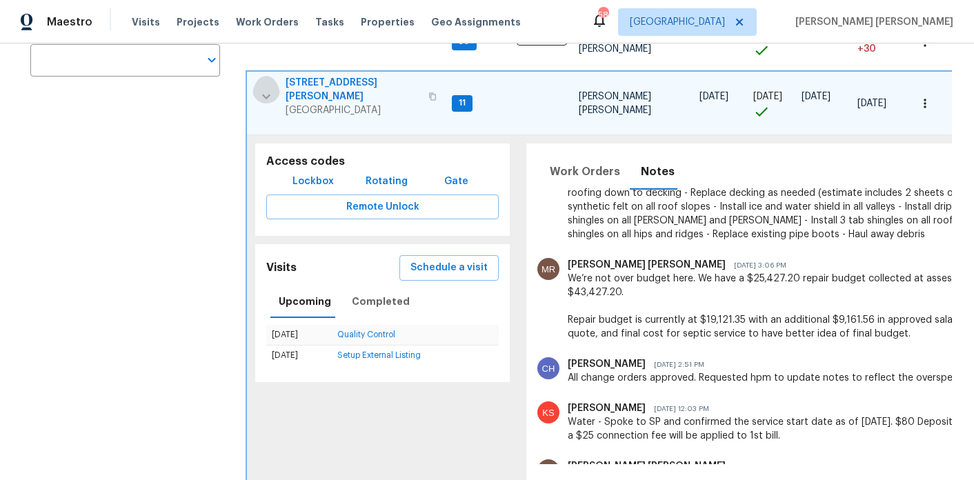
click at [262, 88] on icon "button" at bounding box center [266, 96] width 17 height 17
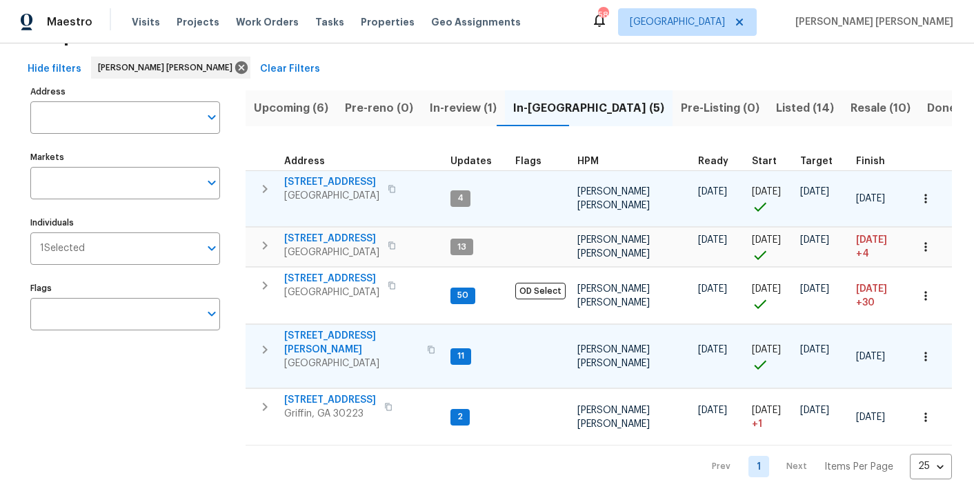
scroll to position [50, 0]
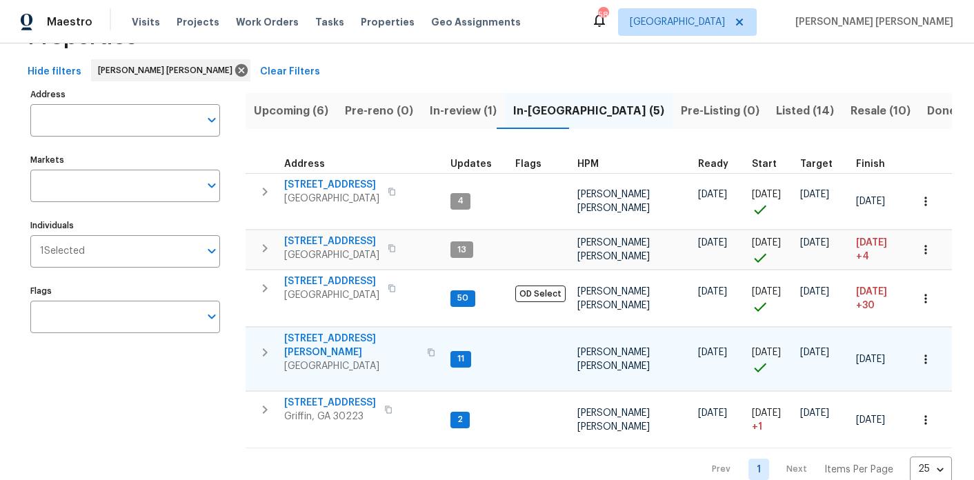
click at [261, 344] on icon "button" at bounding box center [265, 352] width 17 height 17
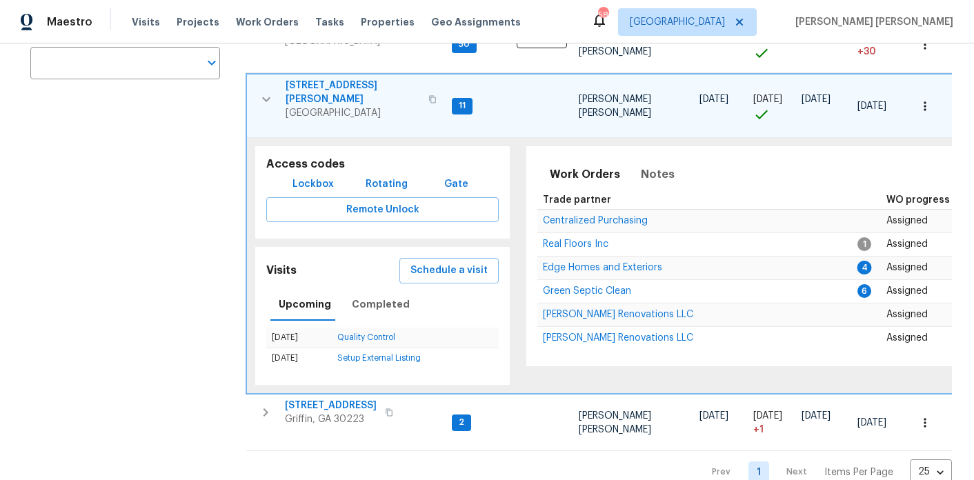
scroll to position [307, 0]
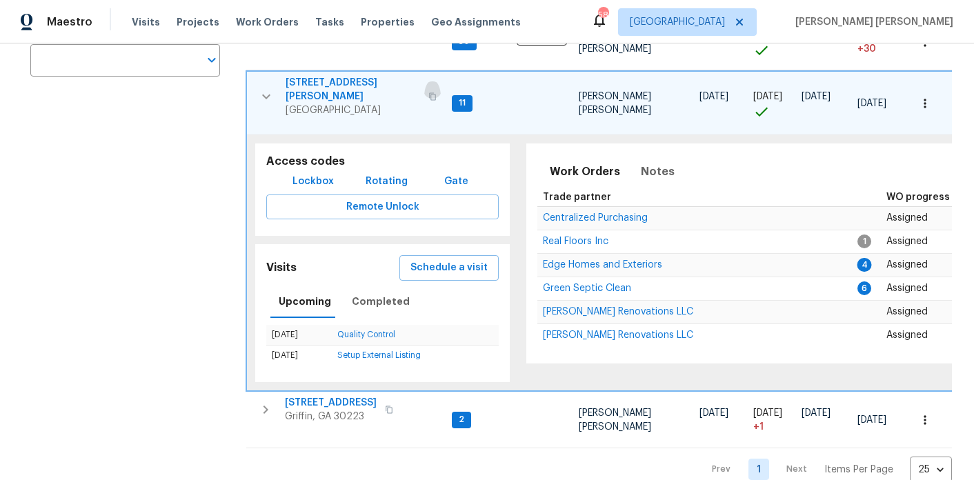
click at [428, 92] on icon "button" at bounding box center [432, 96] width 8 height 8
click at [437, 259] on span "Schedule a visit" at bounding box center [449, 267] width 77 height 17
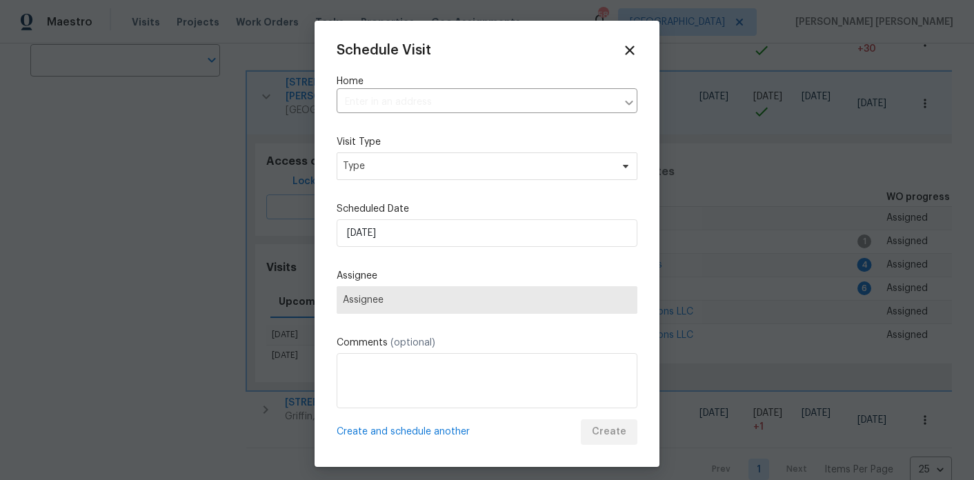
type input "[STREET_ADDRESS][PERSON_NAME]"
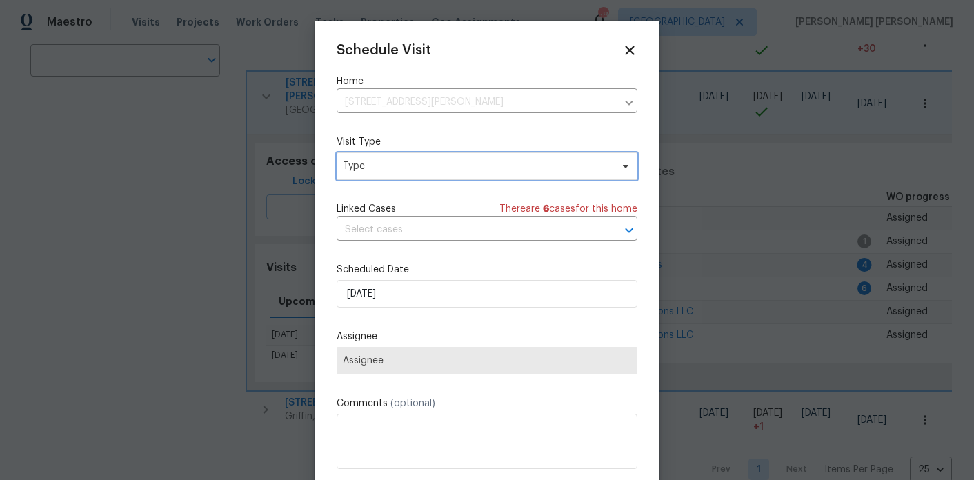
click at [362, 161] on span "Type" at bounding box center [477, 166] width 268 height 14
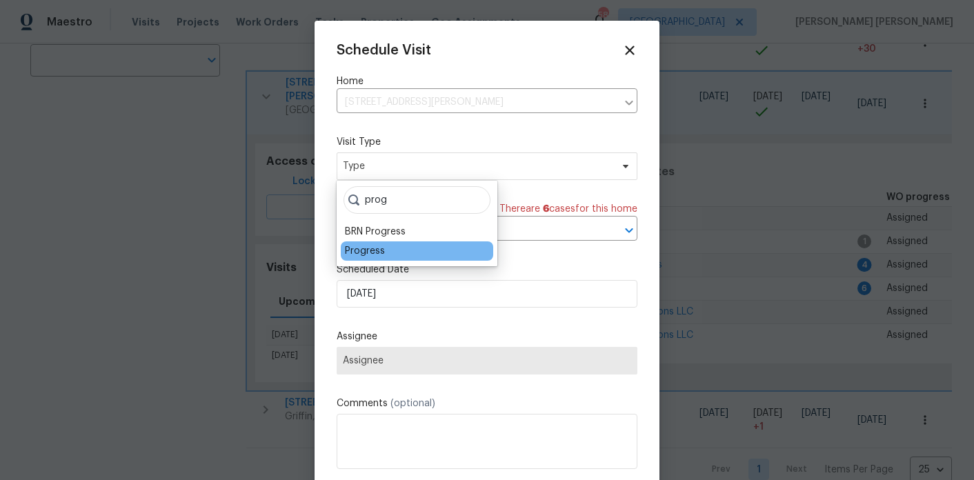
type input "prog"
click at [371, 251] on div "Progress" at bounding box center [365, 251] width 40 height 14
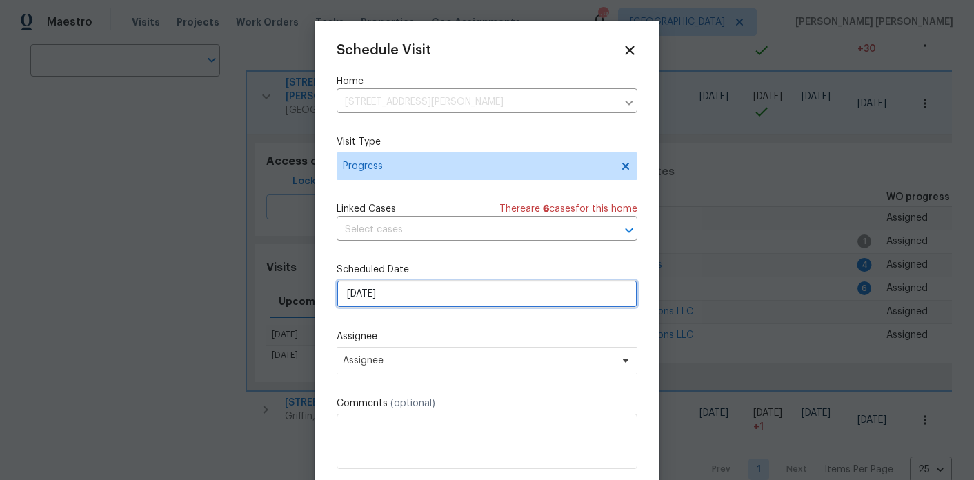
click at [375, 291] on input "[DATE]" at bounding box center [487, 294] width 301 height 28
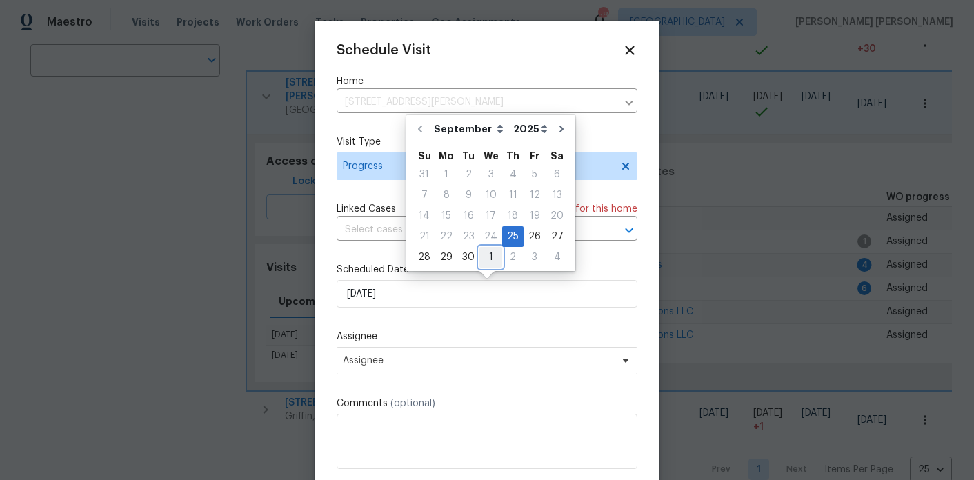
click at [483, 262] on div "1" at bounding box center [491, 257] width 23 height 19
type input "[DATE]"
select select "9"
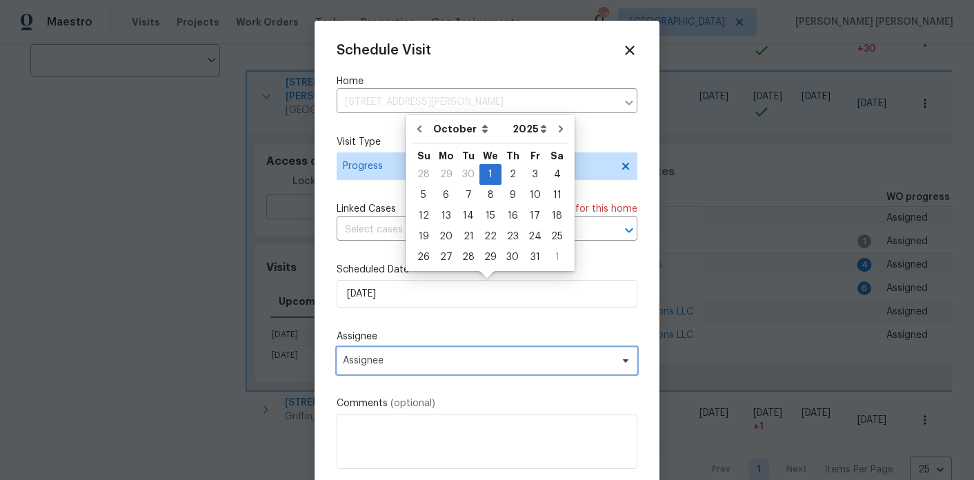
click at [415, 350] on span "Assignee" at bounding box center [487, 361] width 301 height 28
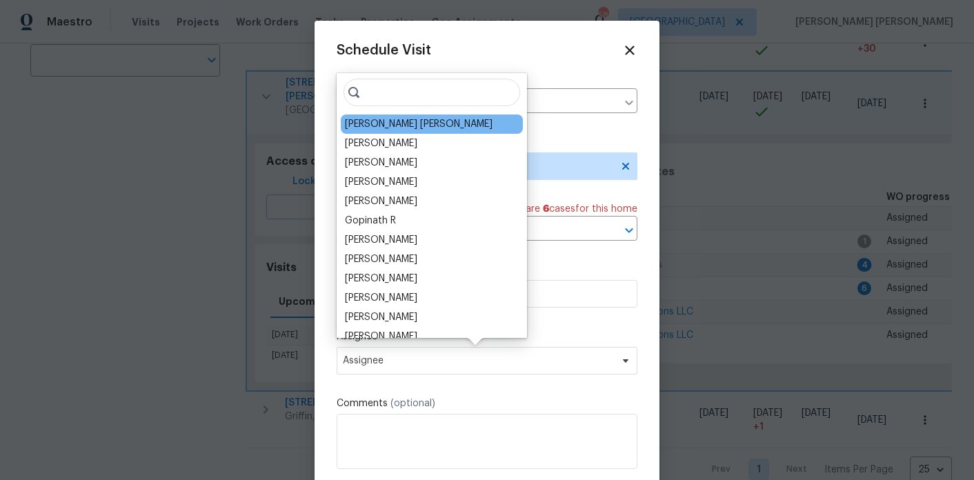
click at [369, 119] on div "[PERSON_NAME] [PERSON_NAME]" at bounding box center [419, 124] width 148 height 14
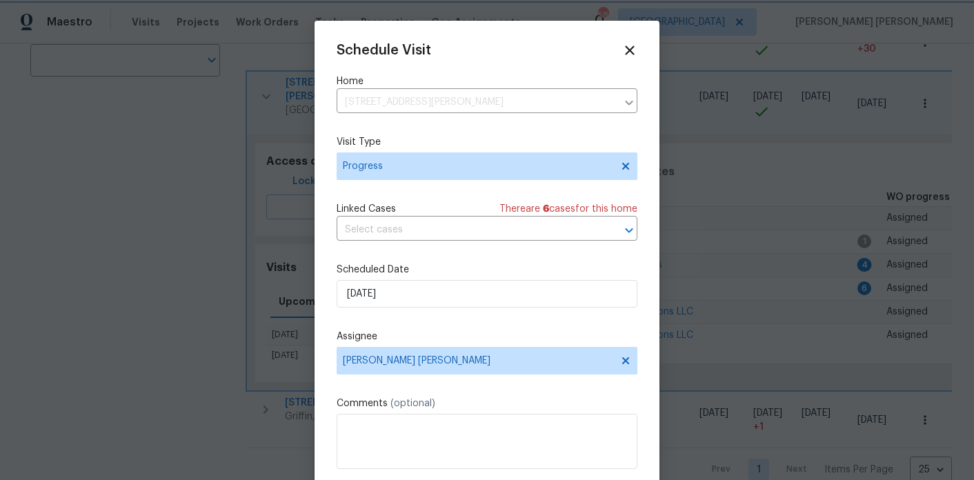
scroll to position [25, 0]
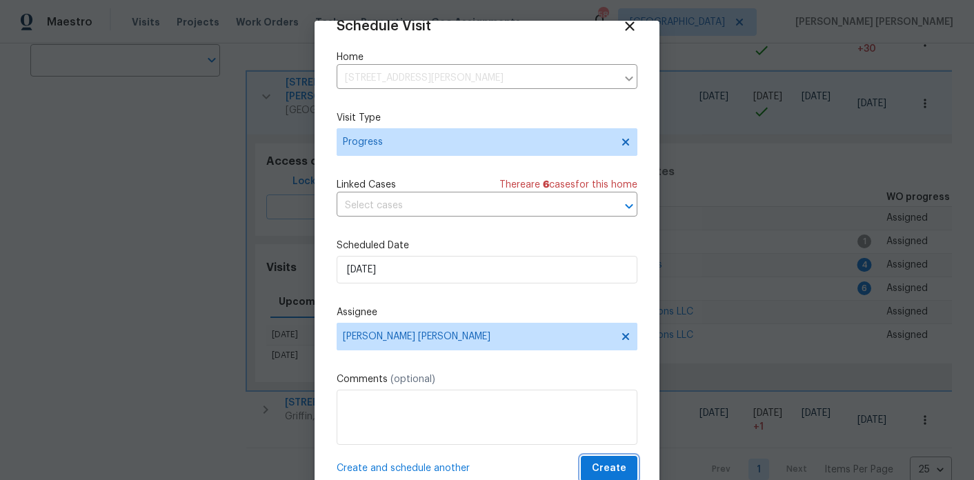
click at [622, 469] on span "Create" at bounding box center [609, 468] width 35 height 17
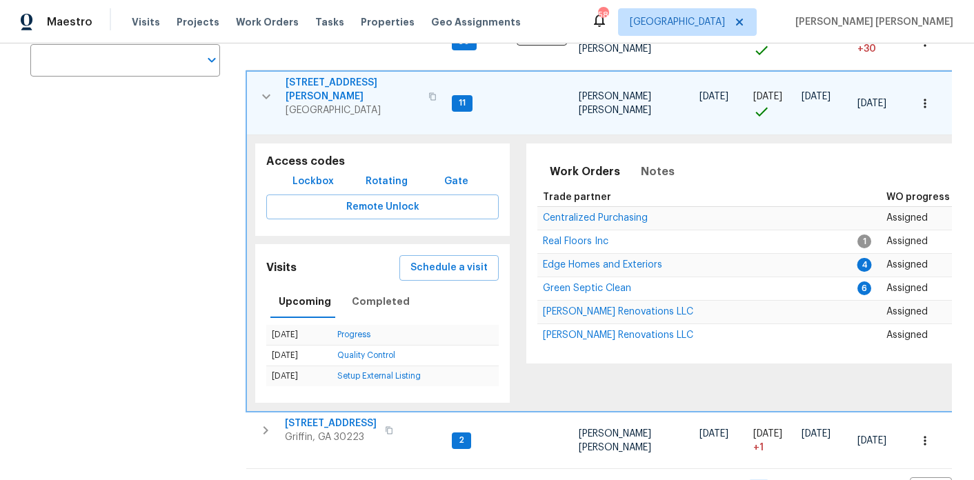
click at [264, 88] on icon "button" at bounding box center [266, 96] width 17 height 17
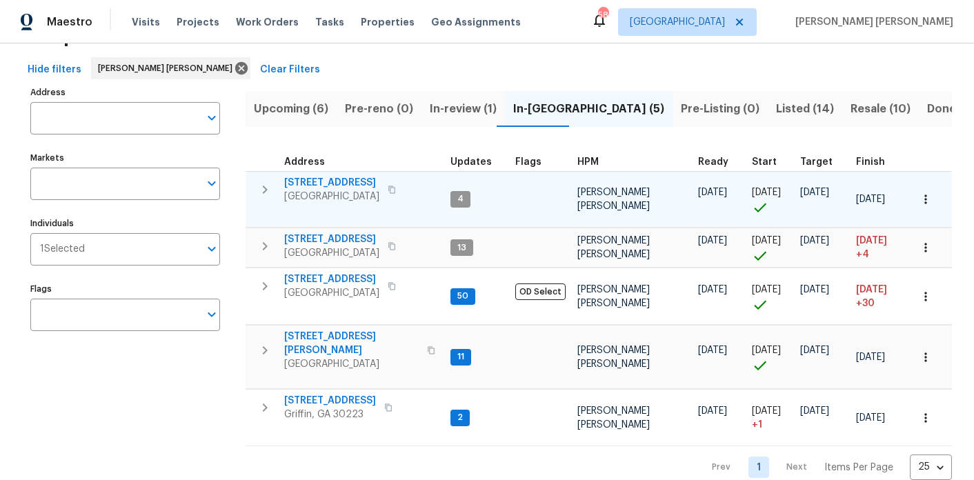
scroll to position [50, 0]
